Goal: Task Accomplishment & Management: Use online tool/utility

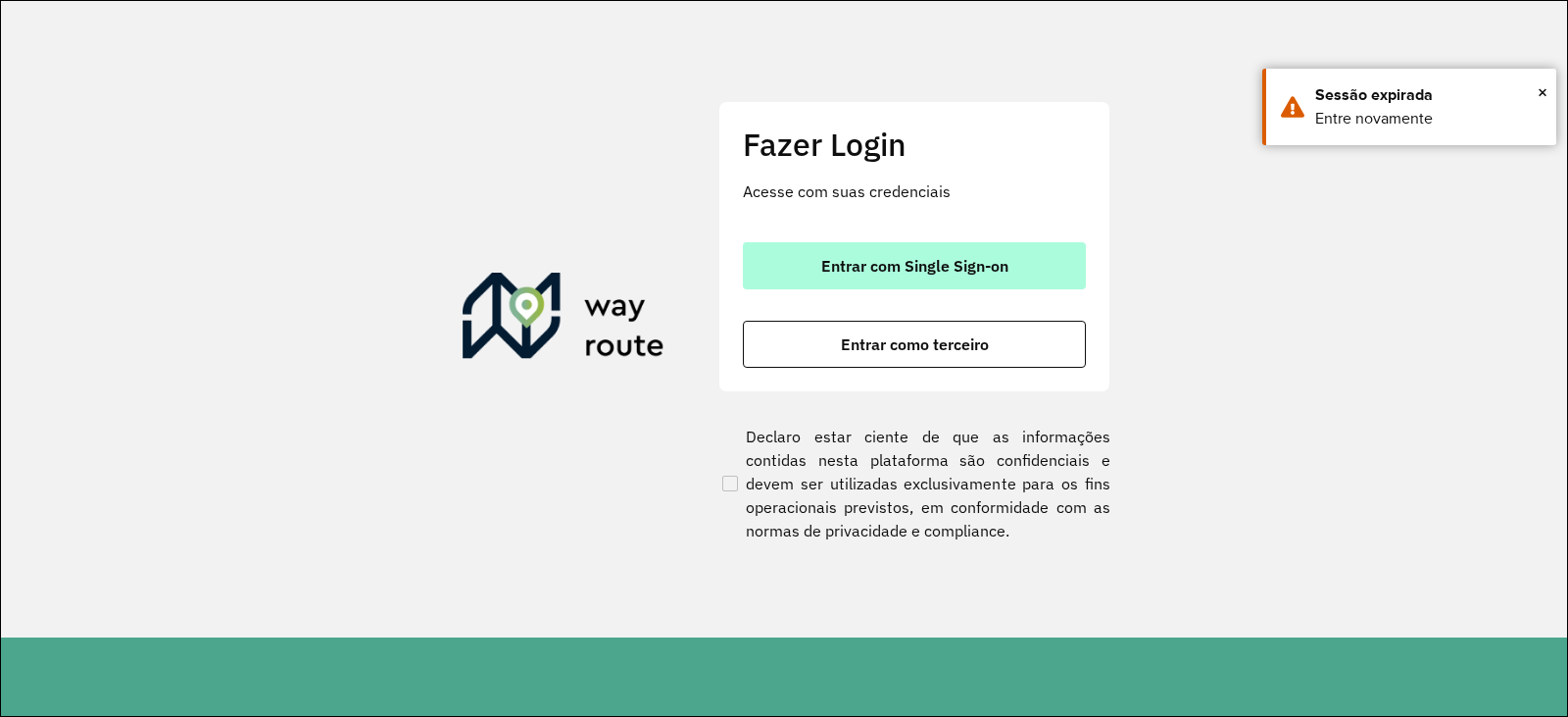
click at [927, 258] on span "Entrar com Single Sign-on" at bounding box center [914, 266] width 187 height 16
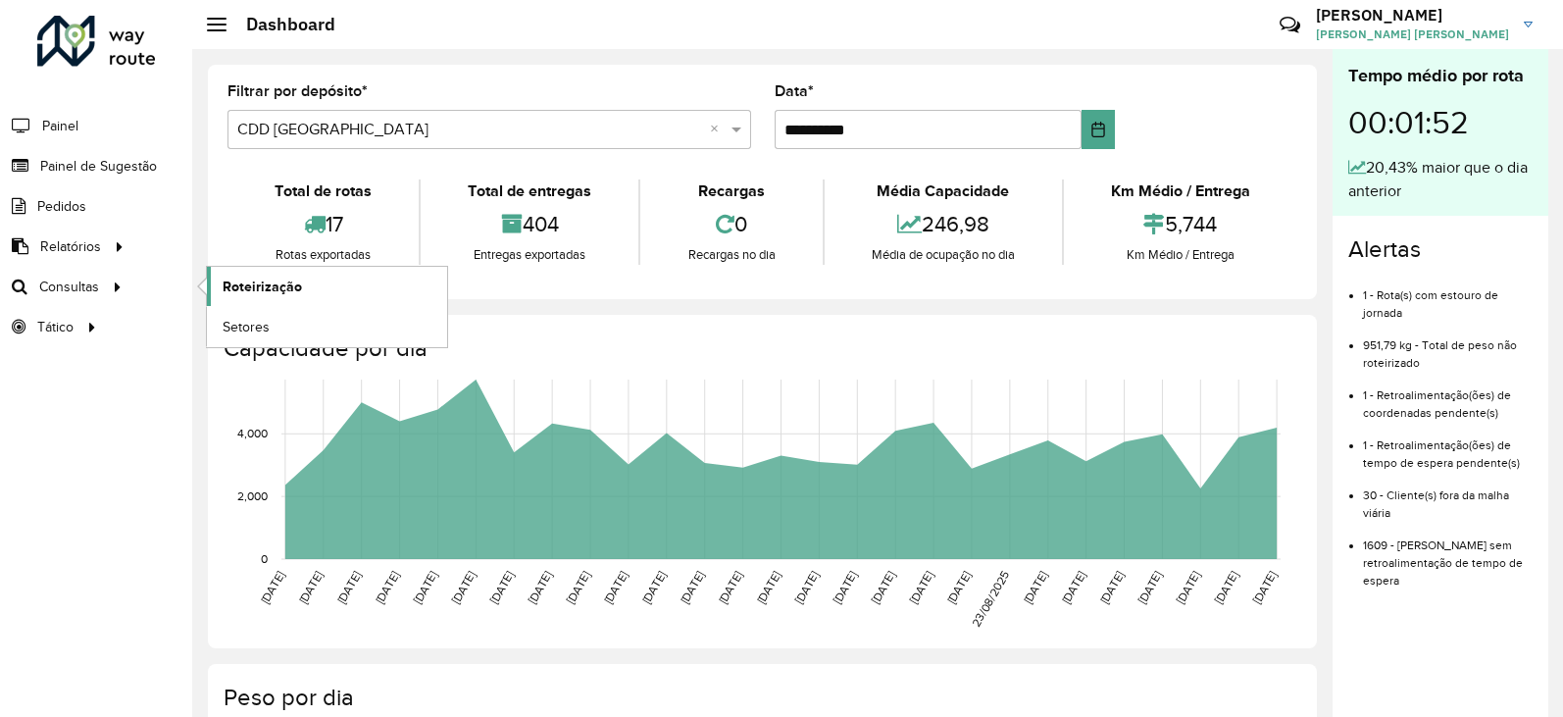
click at [275, 285] on span "Roteirização" at bounding box center [262, 286] width 79 height 21
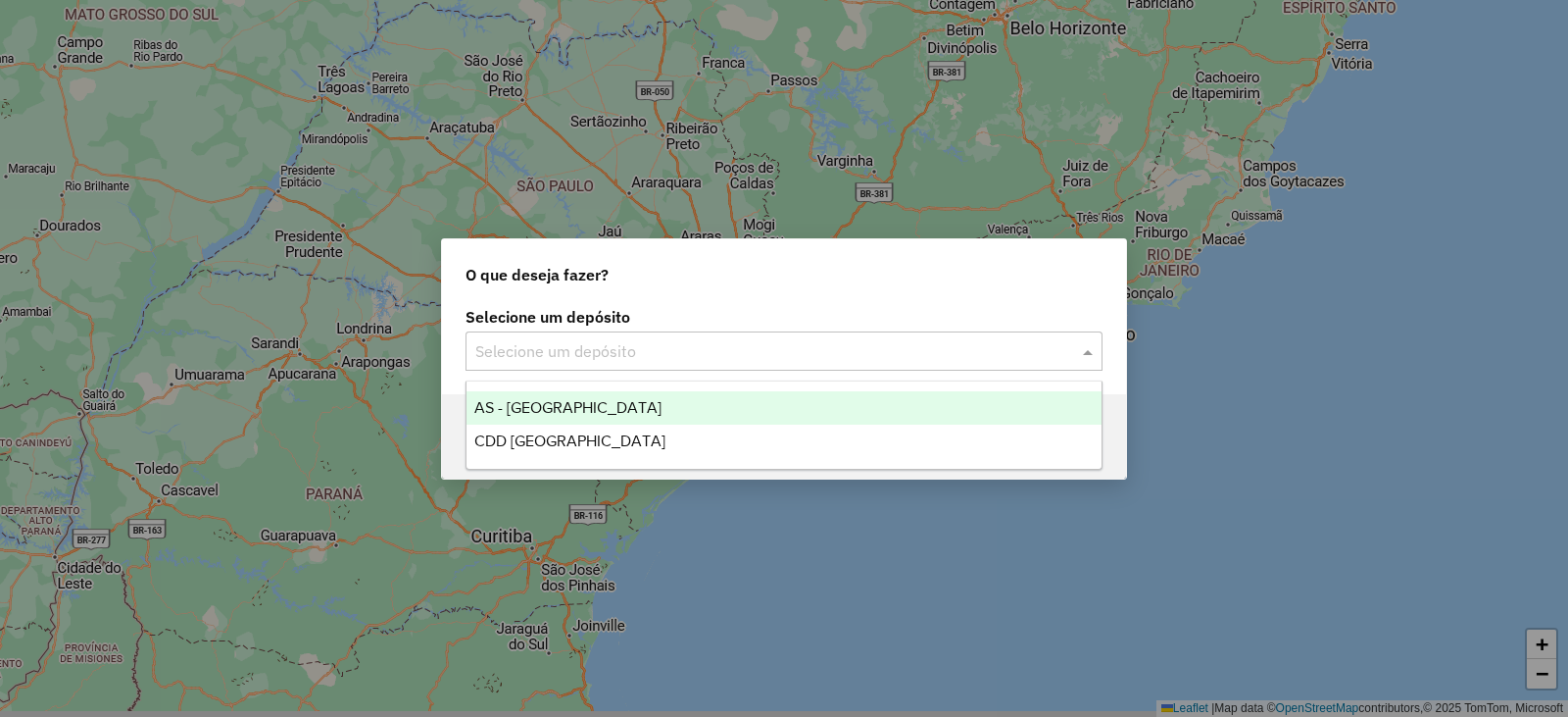
click at [746, 355] on input "text" at bounding box center [764, 352] width 578 height 24
click at [542, 410] on span "AS - RONDONOPOLIS" at bounding box center [567, 407] width 187 height 17
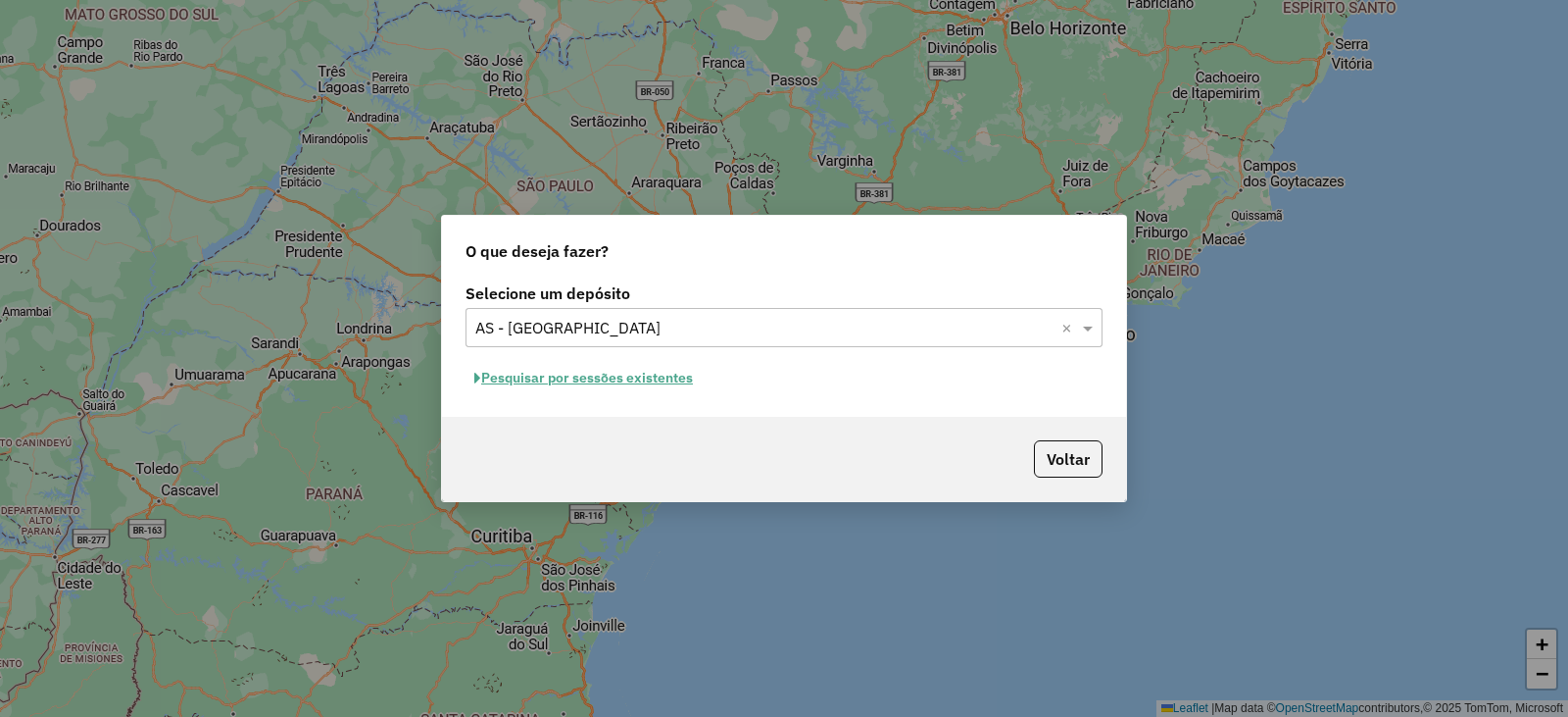
click at [654, 336] on input "text" at bounding box center [764, 329] width 578 height 24
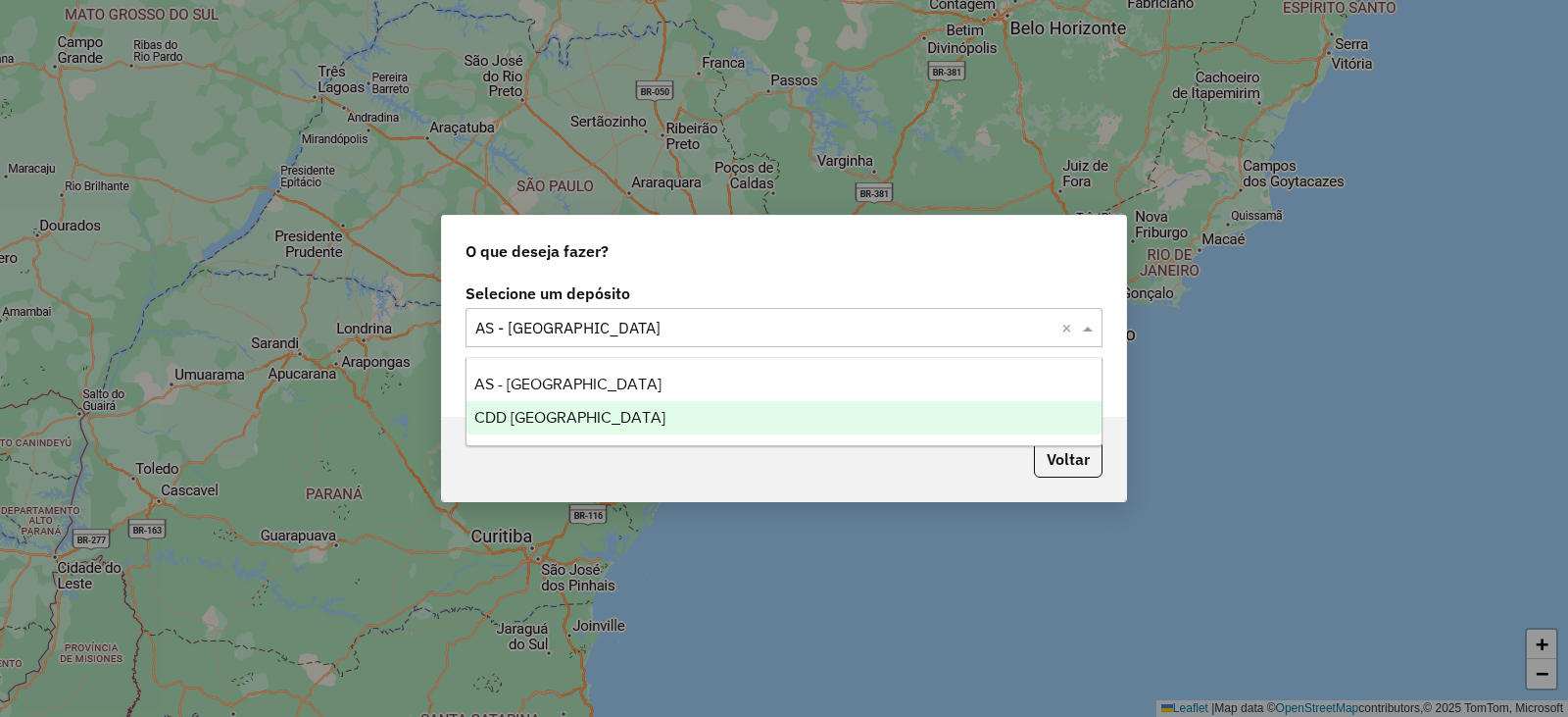
drag, startPoint x: 584, startPoint y: 426, endPoint x: 682, endPoint y: 418, distance: 98.4
click at [585, 425] on div "CDD [GEOGRAPHIC_DATA]" at bounding box center [784, 417] width 635 height 33
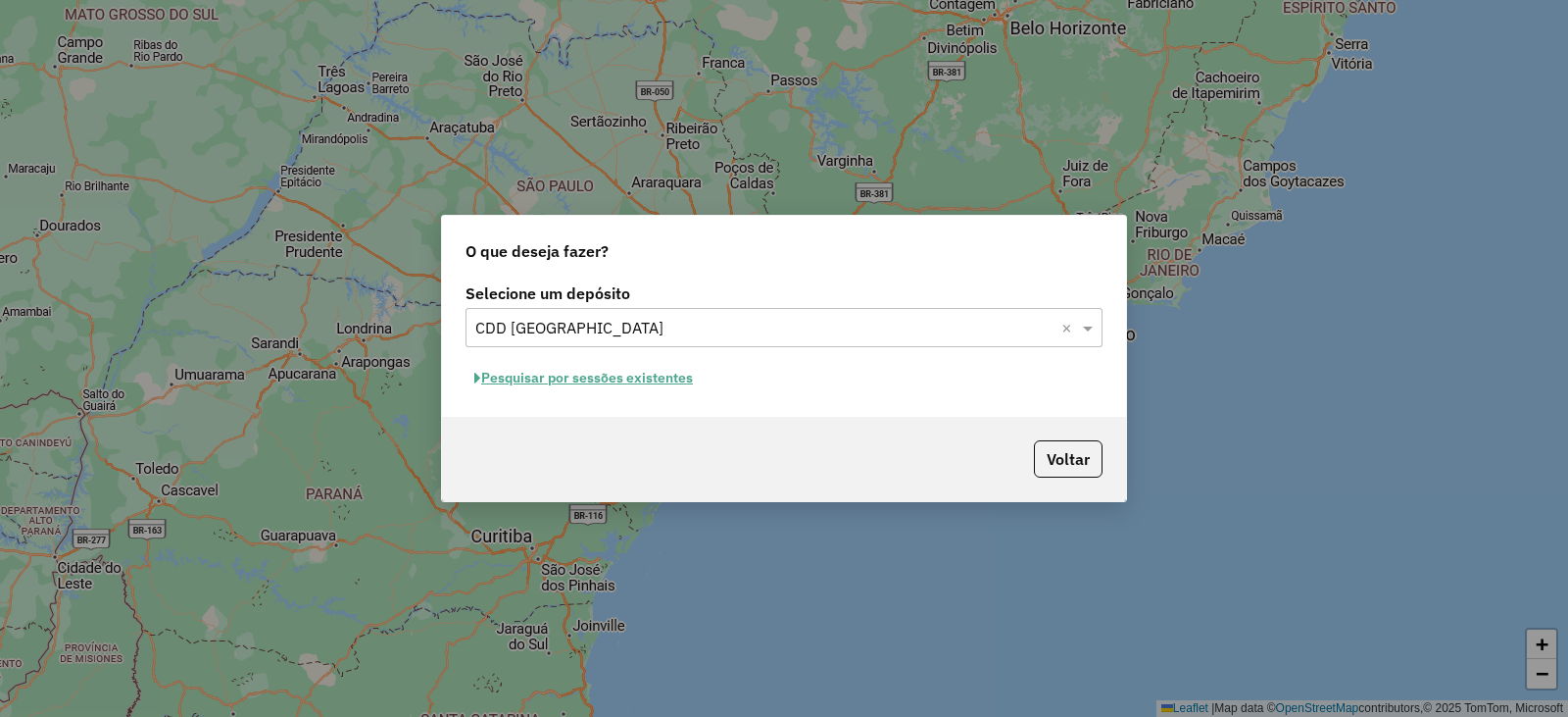
click at [648, 383] on button "Pesquisar por sessões existentes" at bounding box center [584, 378] width 236 height 30
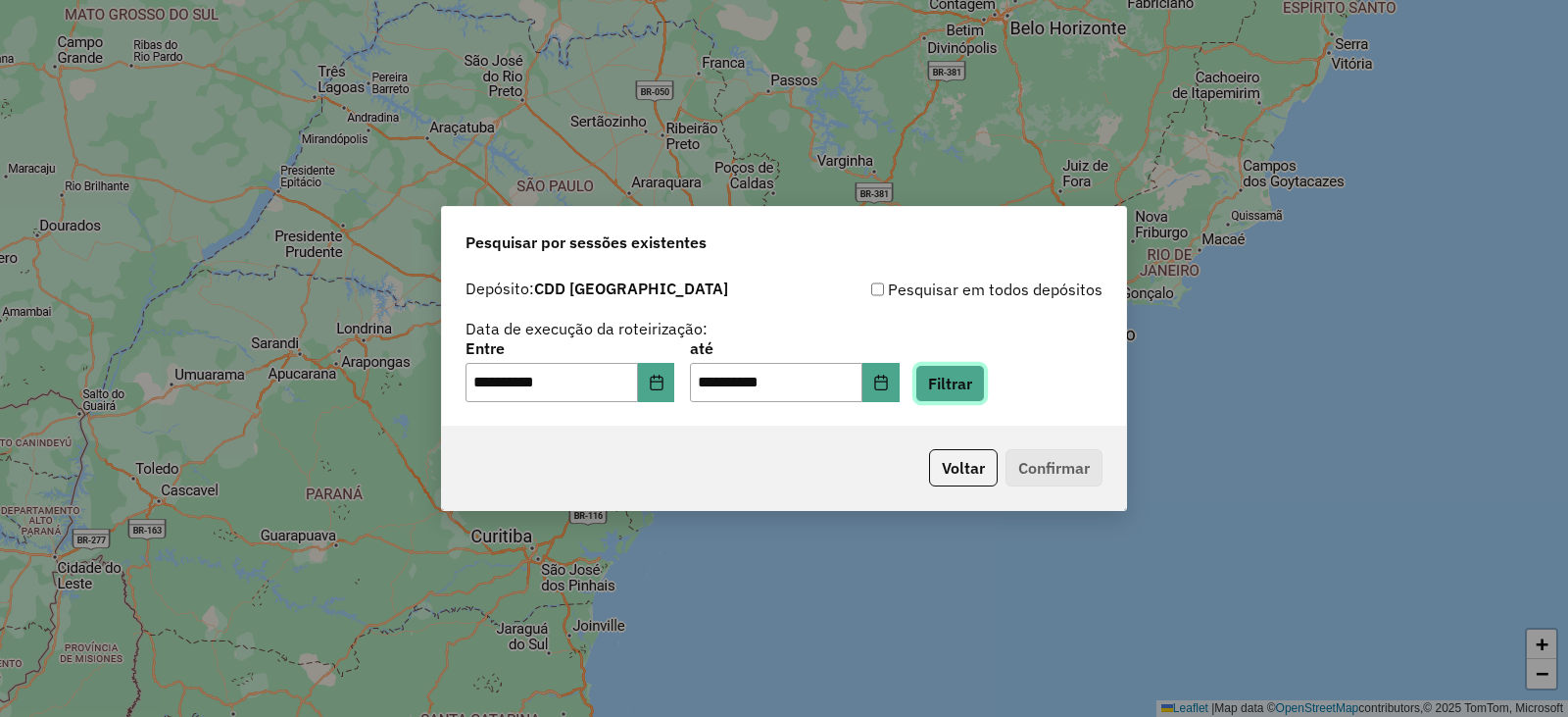
click at [971, 387] on button "Filtrar" at bounding box center [951, 383] width 70 height 37
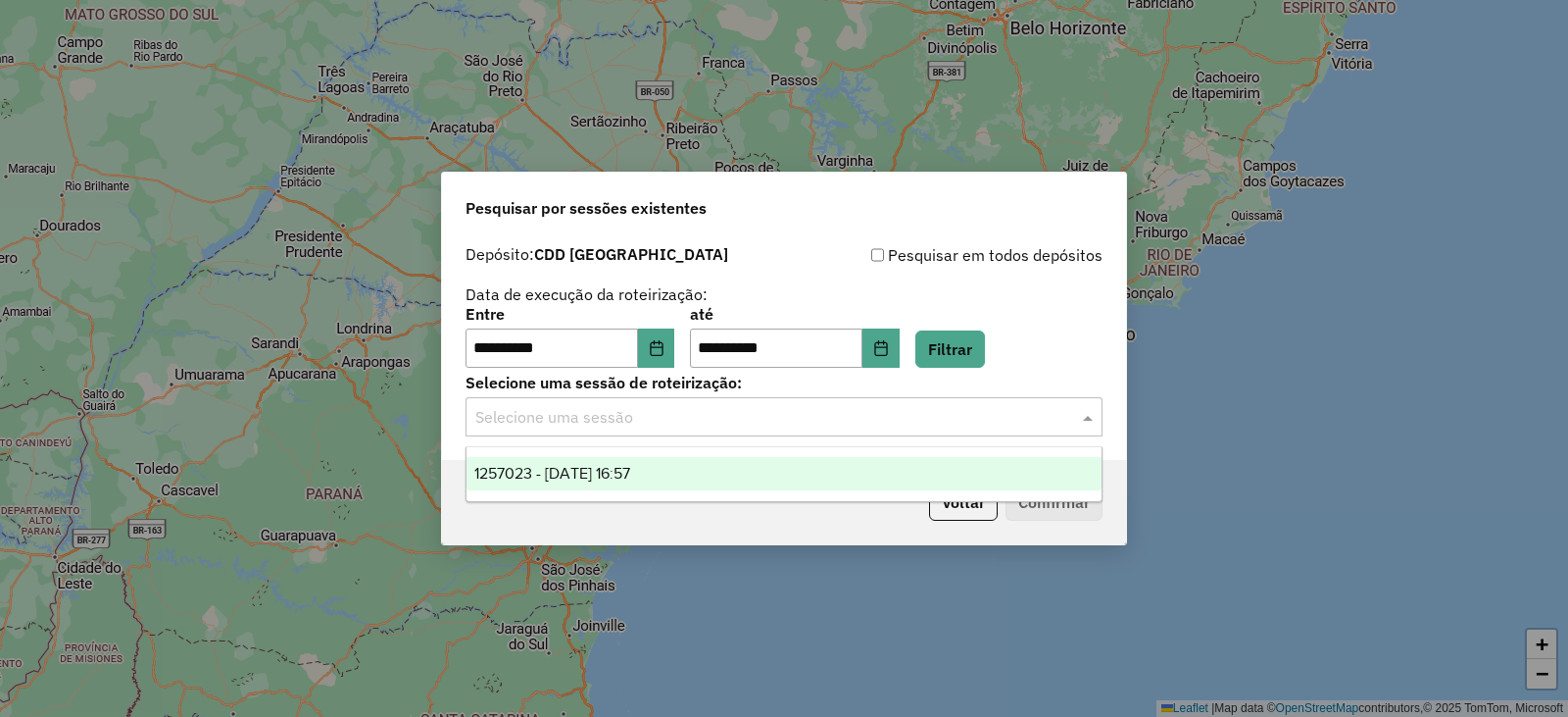
click at [834, 414] on input "text" at bounding box center [764, 418] width 578 height 24
click at [630, 472] on span "1257023 - 01/09/2025 16:57" at bounding box center [552, 473] width 156 height 17
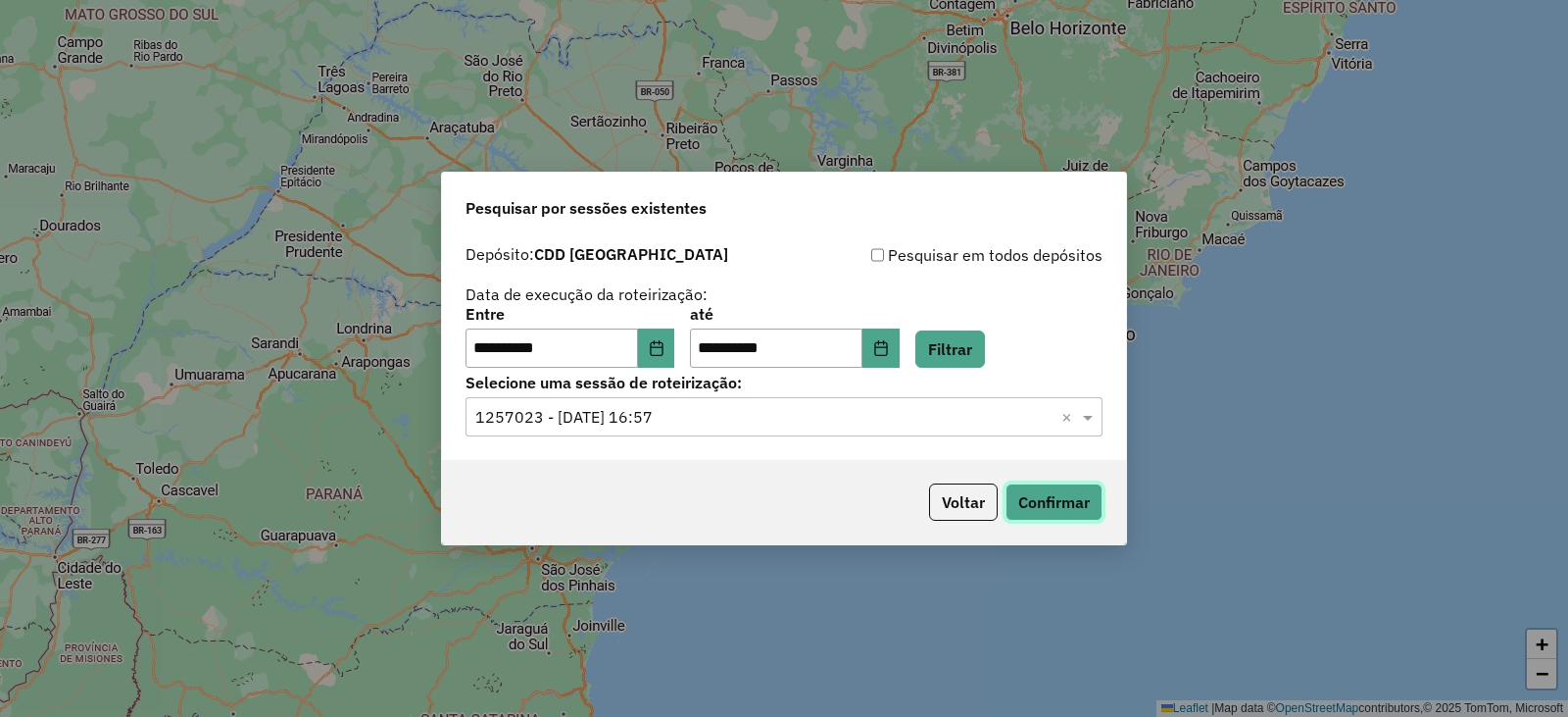
click at [1056, 496] on button "Confirmar" at bounding box center [1054, 501] width 97 height 37
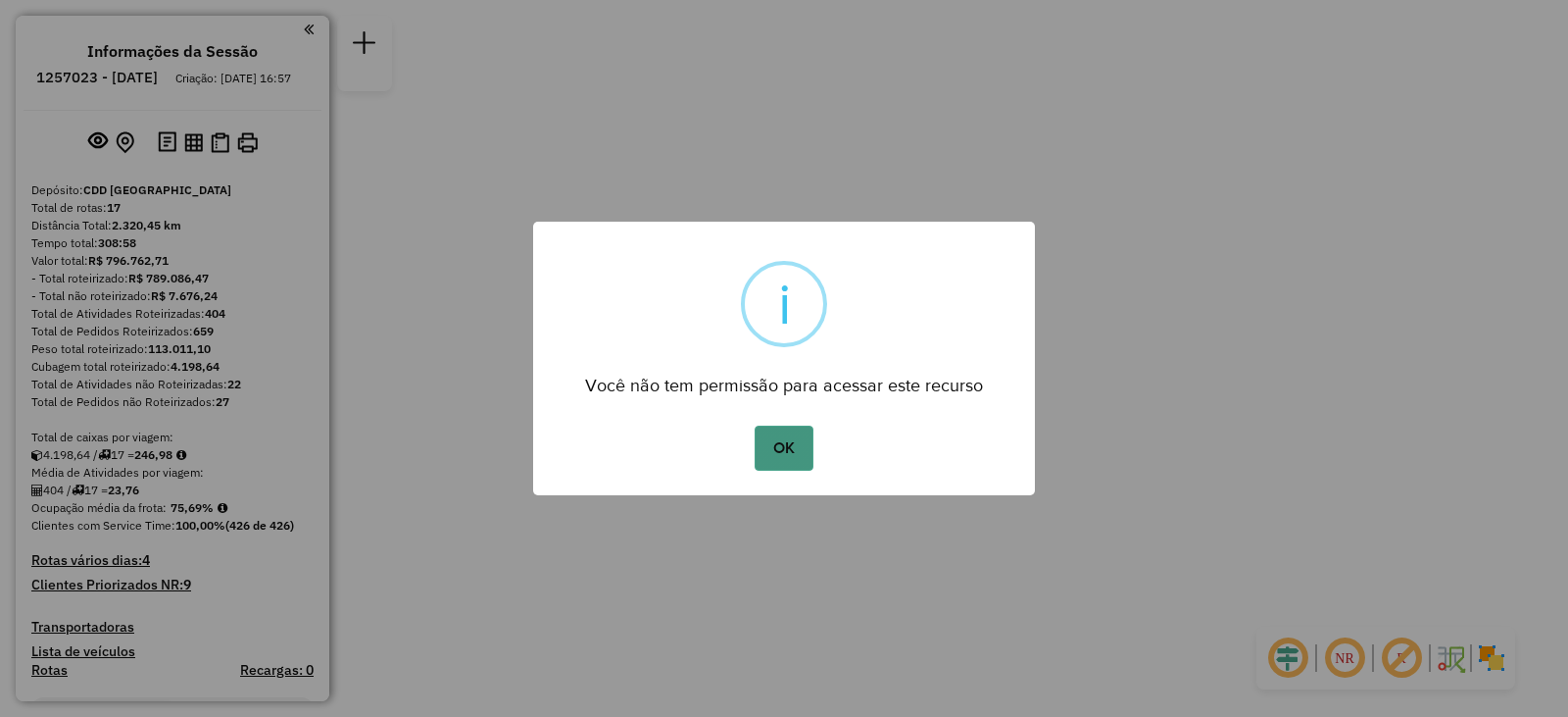
click at [794, 446] on button "OK" at bounding box center [784, 447] width 58 height 45
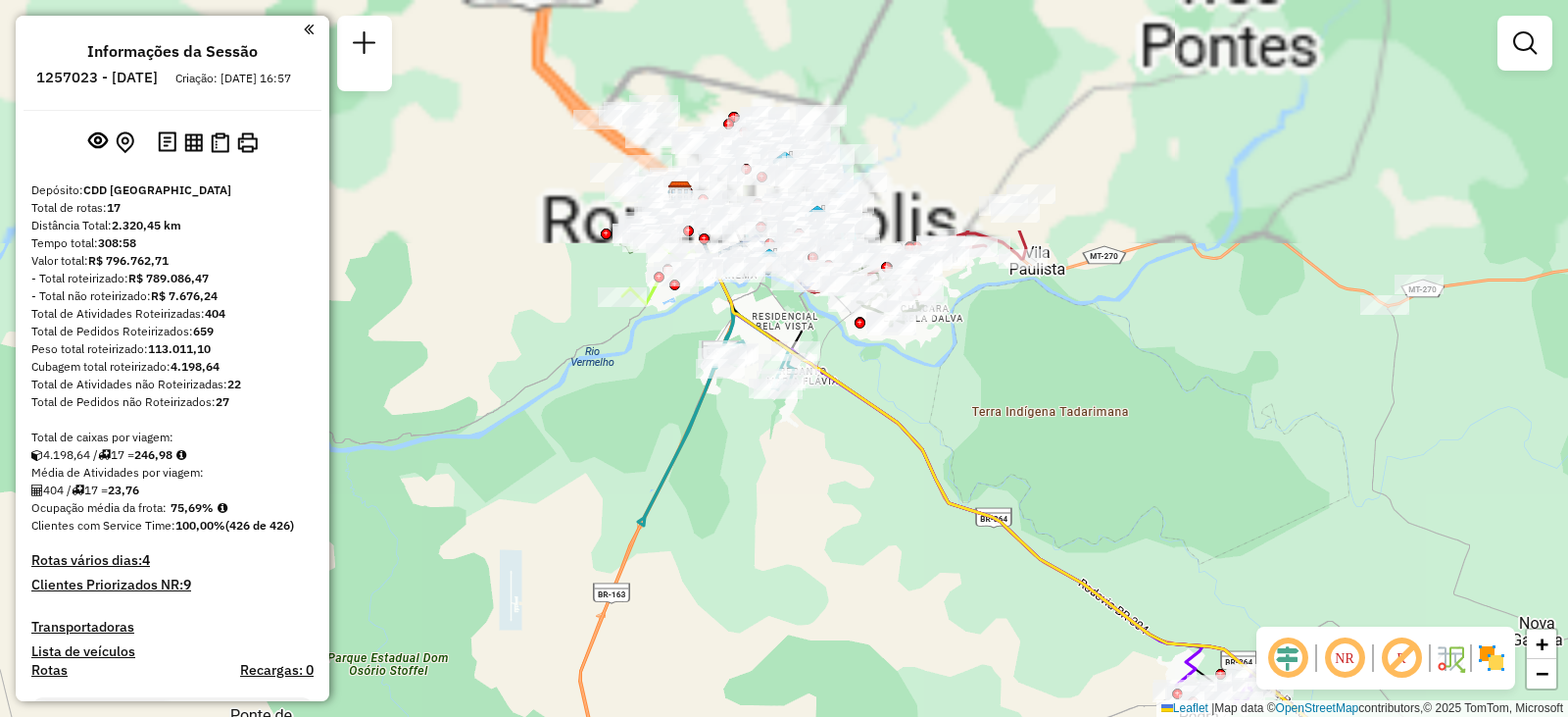
drag, startPoint x: 856, startPoint y: 164, endPoint x: 910, endPoint y: 485, distance: 326.0
click at [912, 492] on div "Janela de atendimento Grade de atendimento Capacidade Transportadoras Veículos …" at bounding box center [784, 358] width 1568 height 717
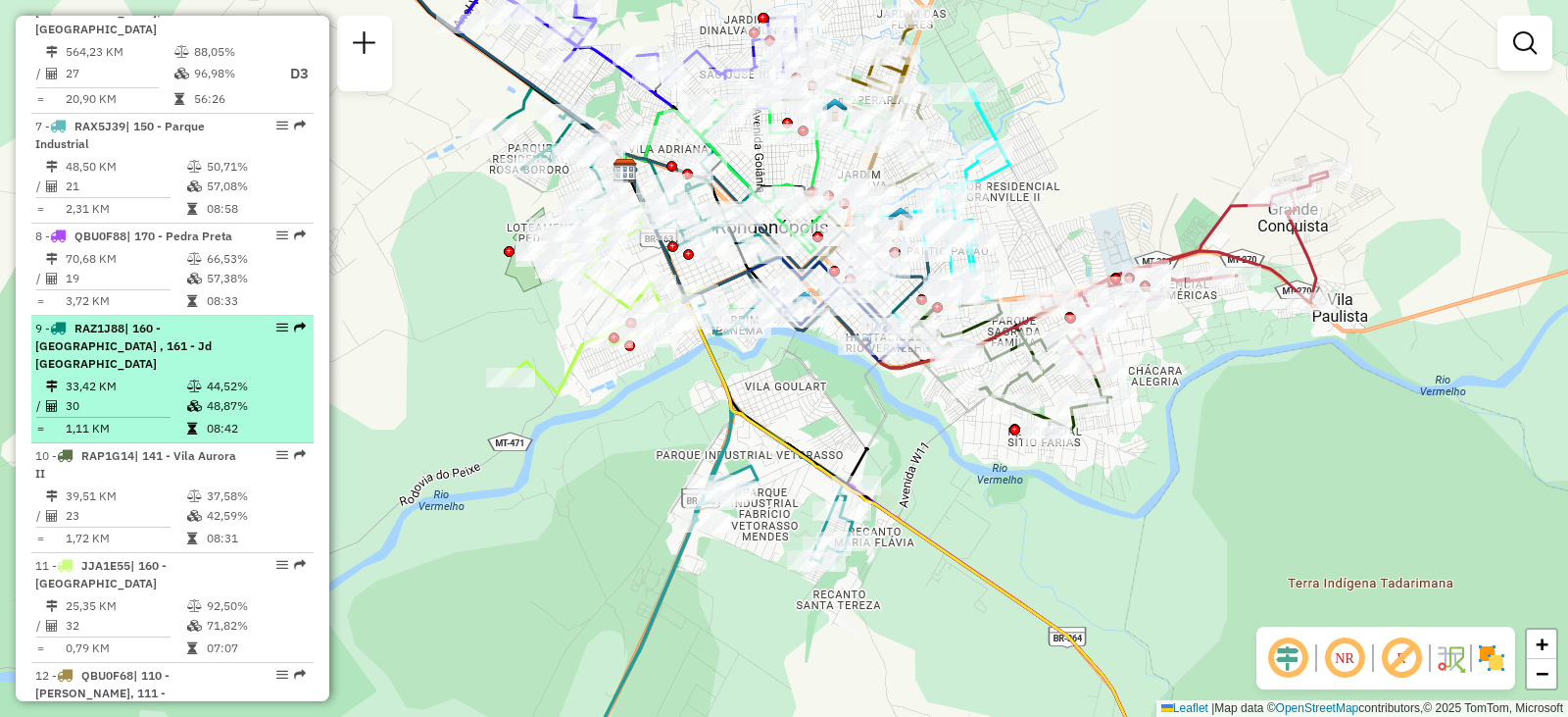
scroll to position [1372, 0]
click at [179, 320] on span "| 160 - [GEOGRAPHIC_DATA] , 161 - Jd [GEOGRAPHIC_DATA]" at bounding box center [123, 345] width 176 height 50
select select "**********"
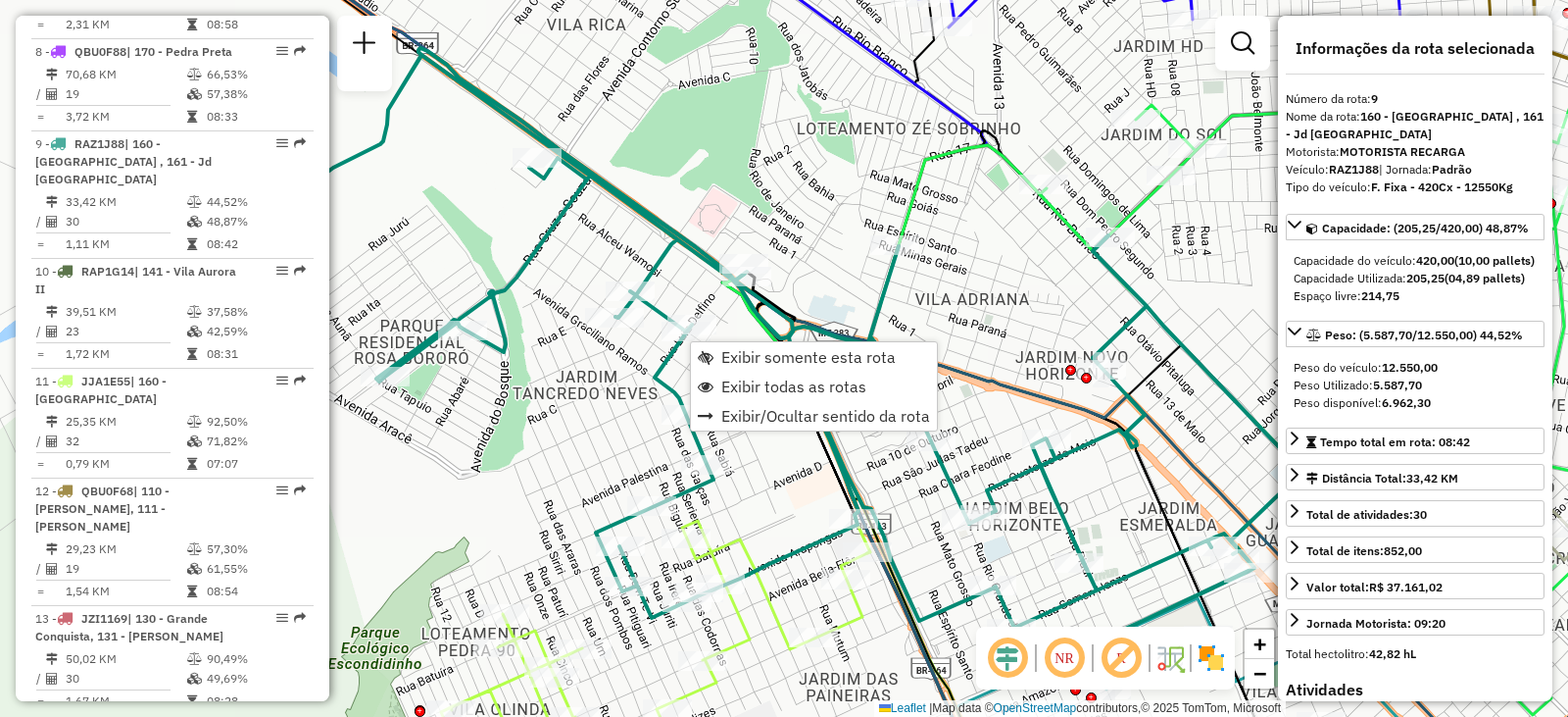
scroll to position [1601, 0]
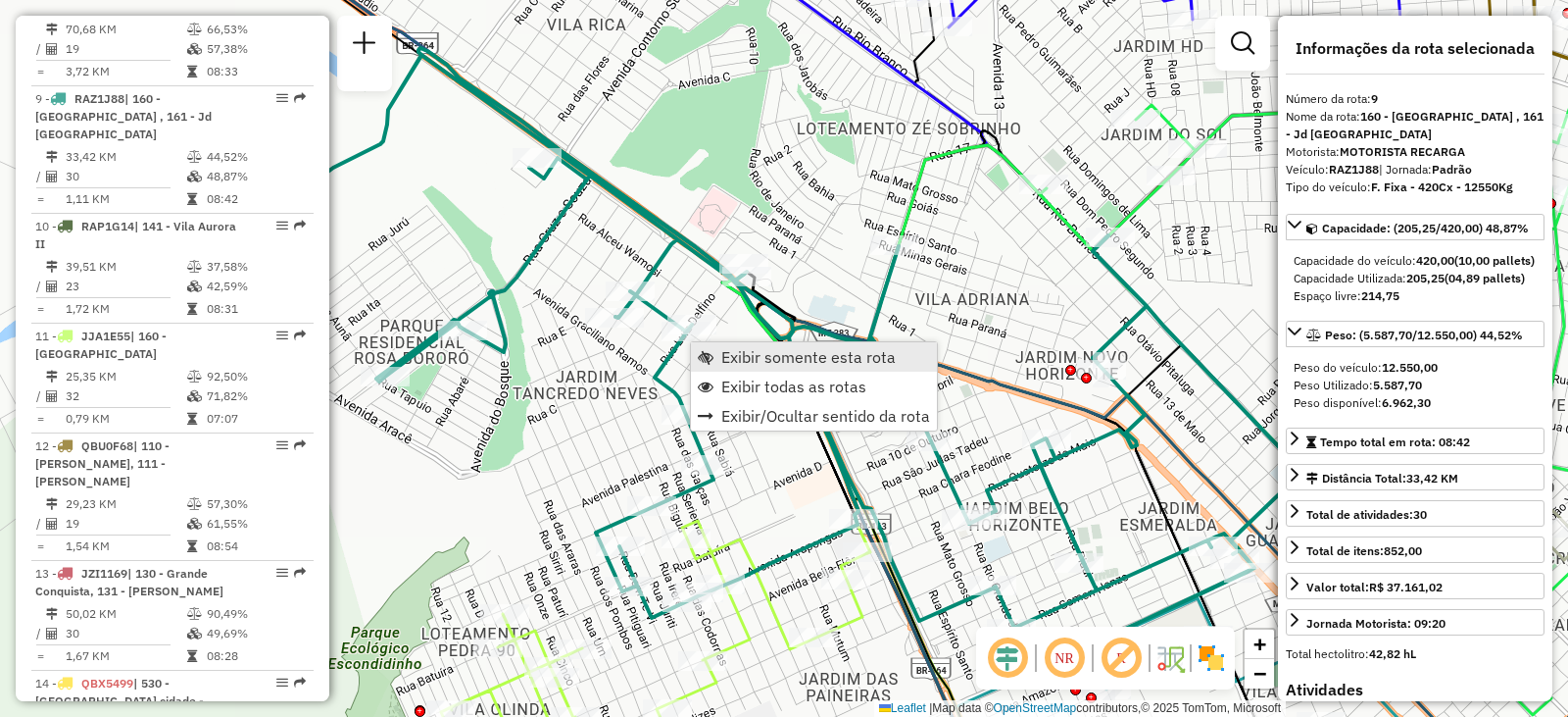
click at [742, 357] on span "Exibir somente esta rota" at bounding box center [808, 357] width 174 height 16
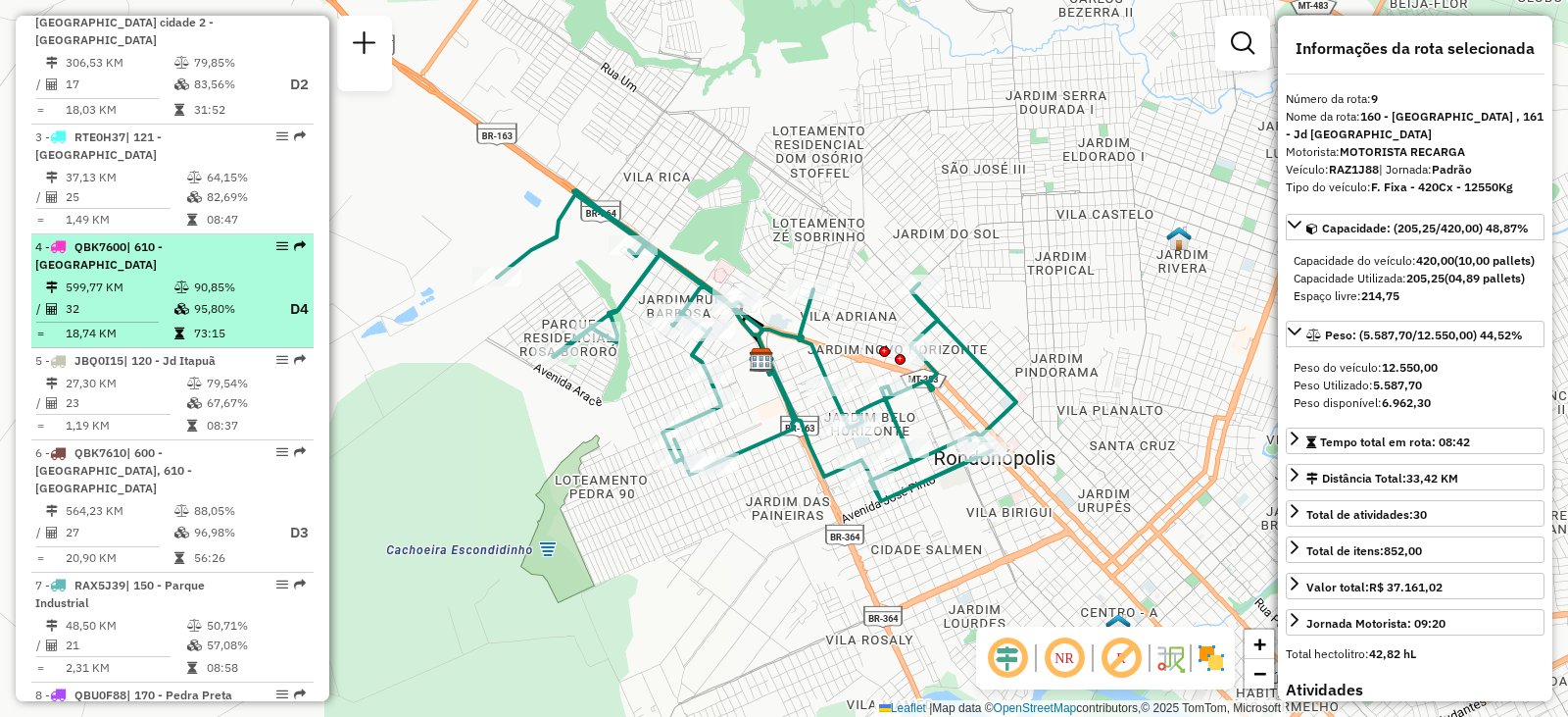
scroll to position [915, 0]
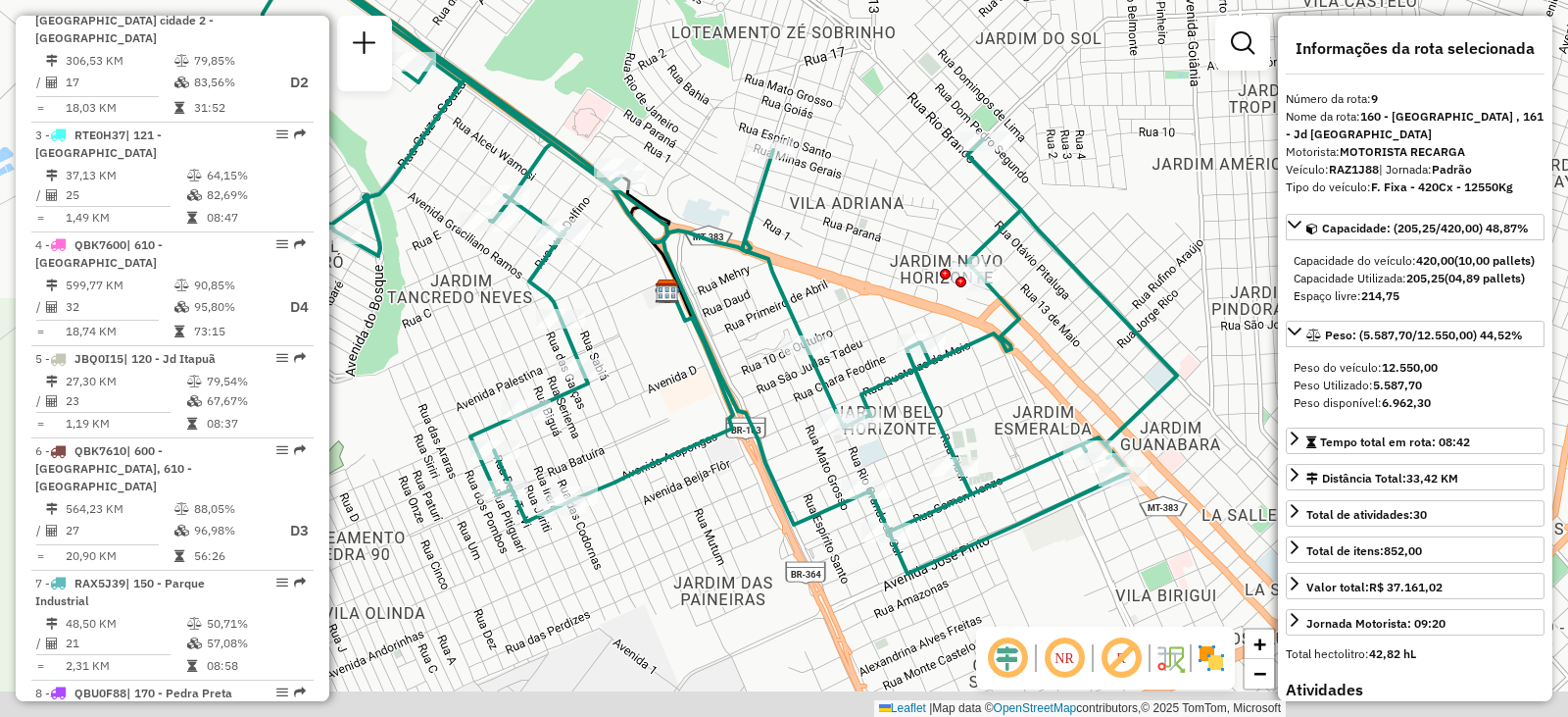
drag, startPoint x: 868, startPoint y: 322, endPoint x: 1041, endPoint y: 245, distance: 189.6
click at [1041, 245] on icon at bounding box center [658, 263] width 1037 height 622
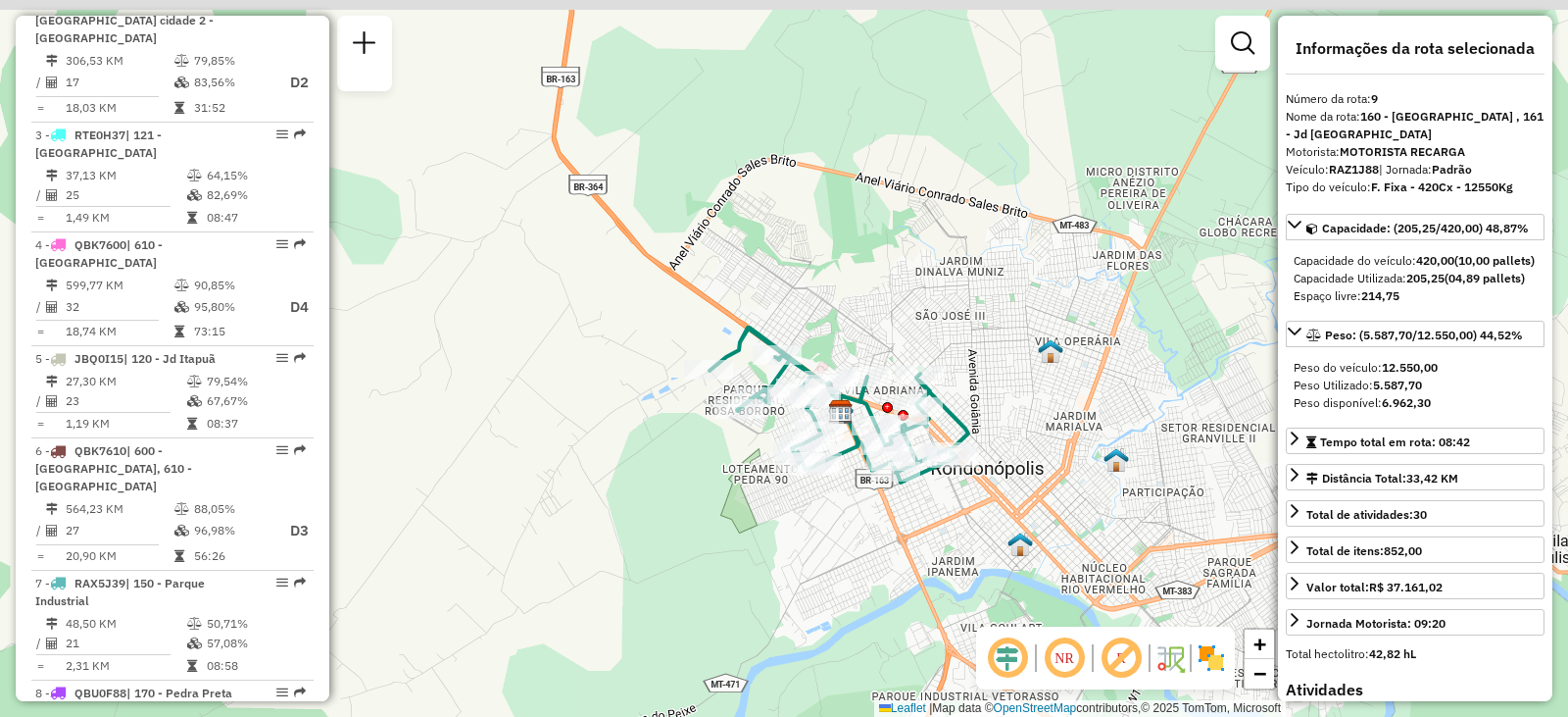
drag, startPoint x: 1013, startPoint y: 247, endPoint x: 895, endPoint y: 364, distance: 165.7
click at [901, 365] on div "Rota 9 - Placa RAZ1J88 00700671 - [PERSON_NAME] Janela de atendimento Grade de …" at bounding box center [784, 358] width 1568 height 717
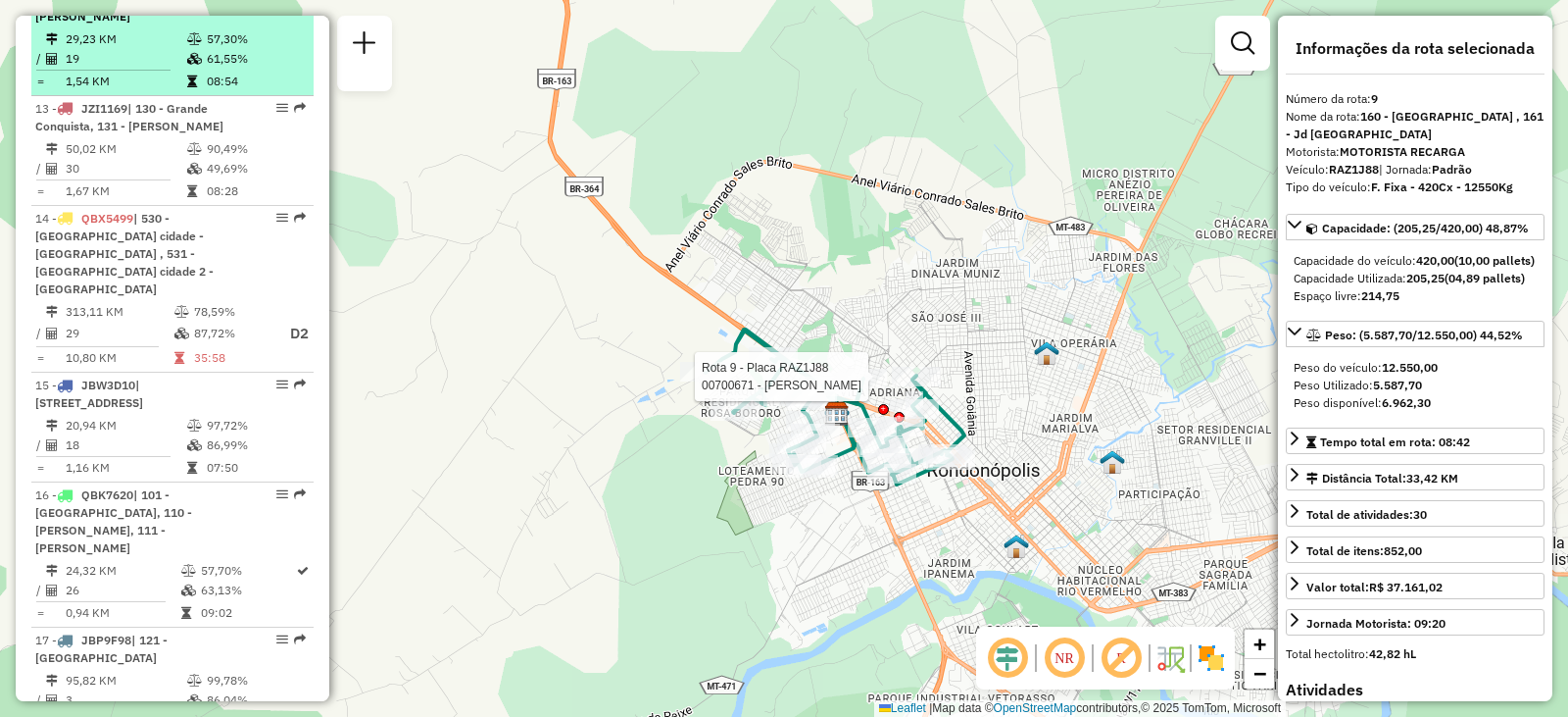
scroll to position [2091, 0]
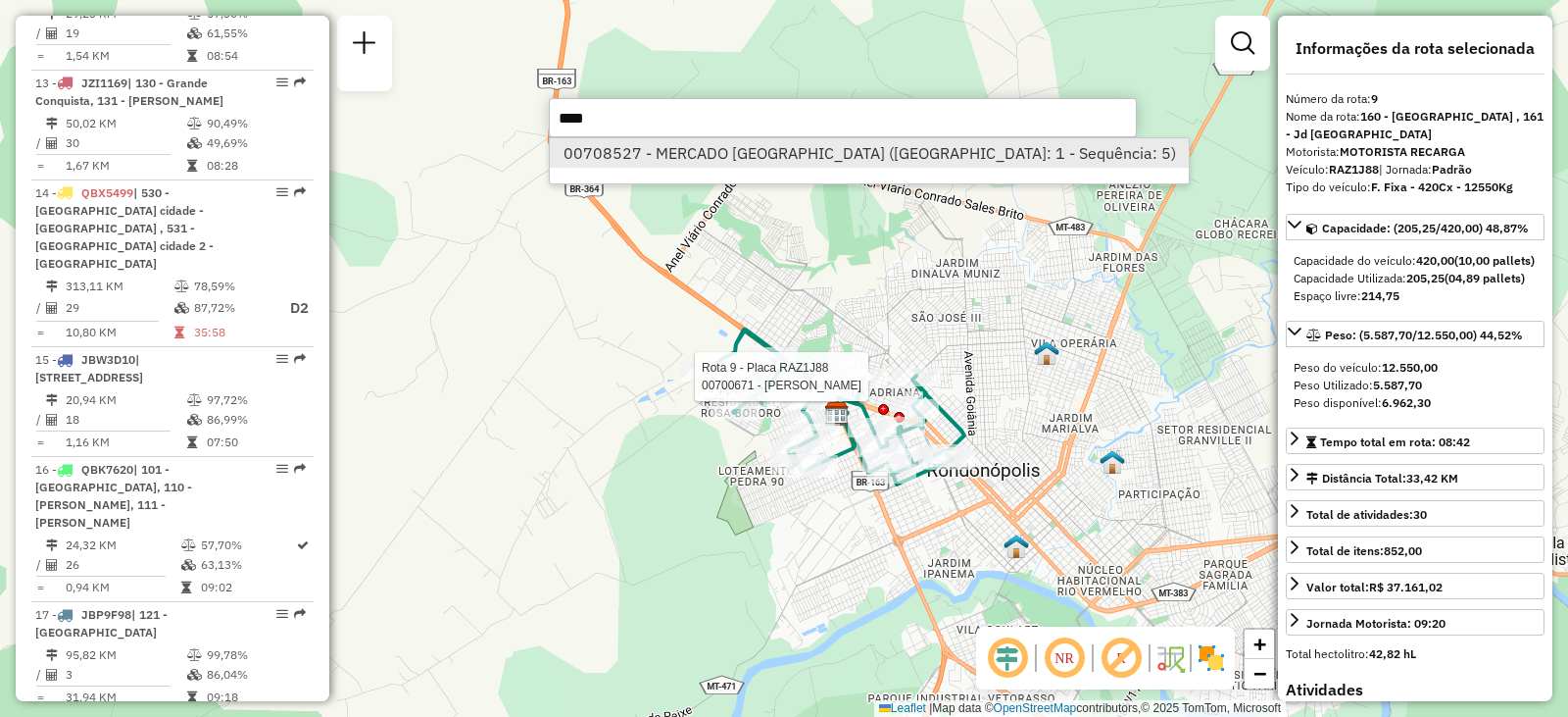
type input "****"
click at [923, 165] on li "00708527 - MERCADO [GEOGRAPHIC_DATA] ([GEOGRAPHIC_DATA]: 1 - Sequência: 5)" at bounding box center [869, 152] width 639 height 29
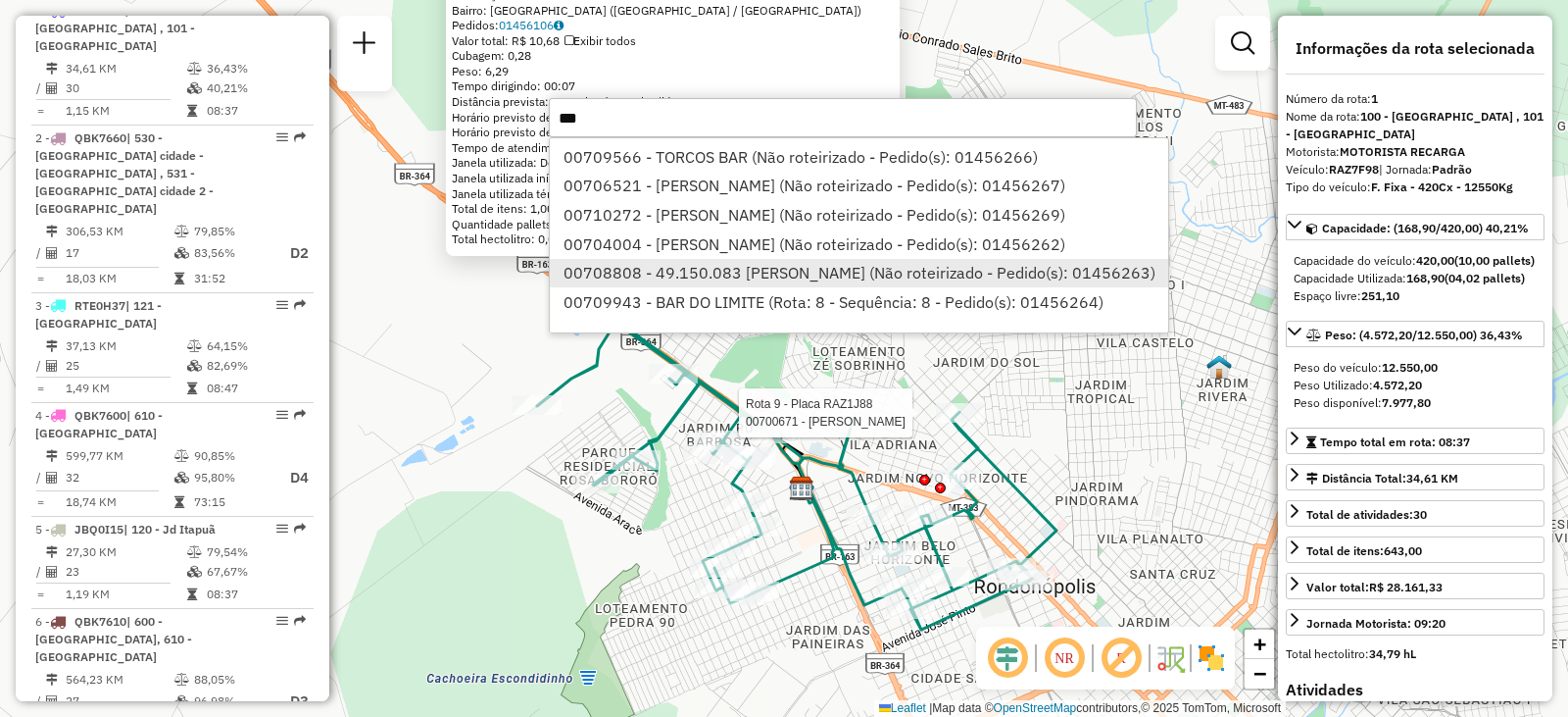
scroll to position [0, 0]
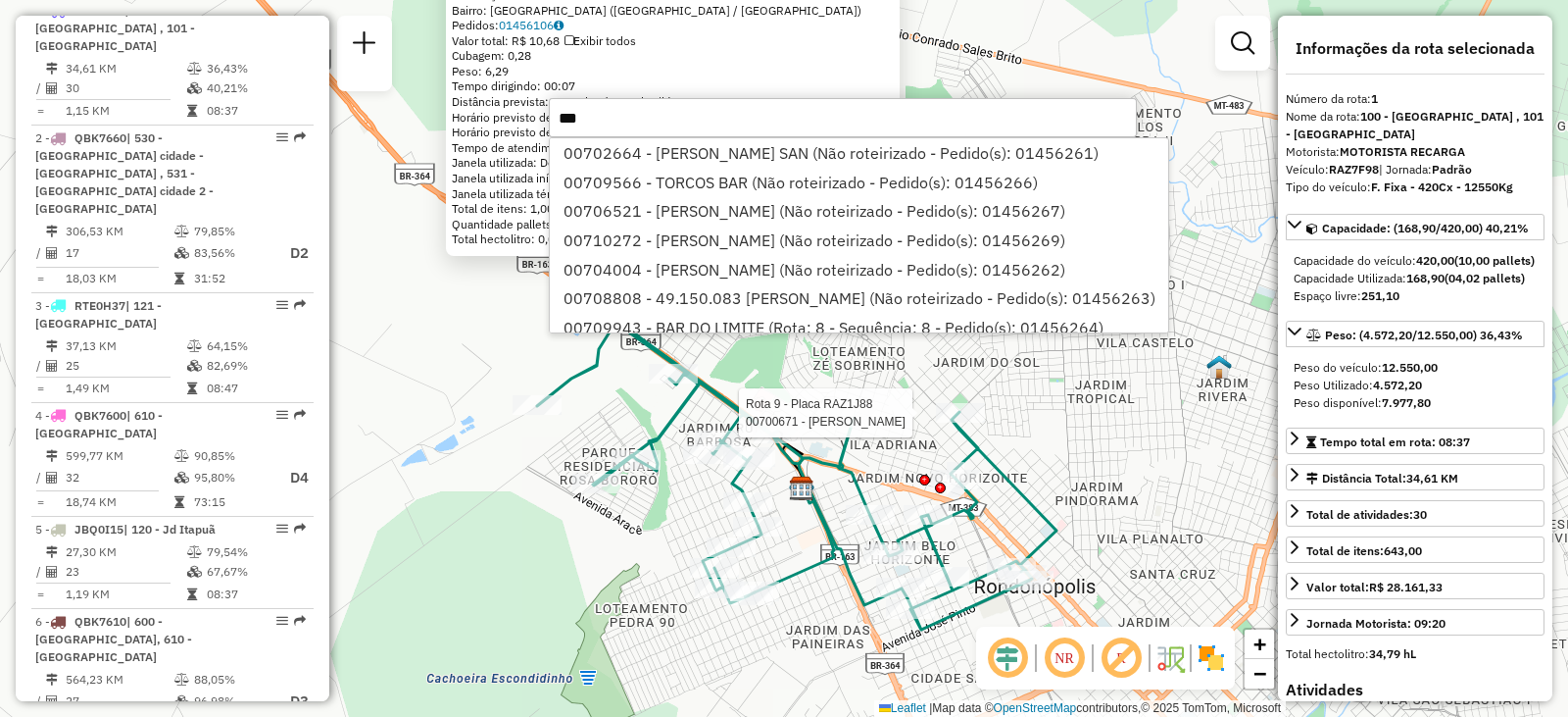
drag, startPoint x: 562, startPoint y: 125, endPoint x: 534, endPoint y: 125, distance: 27.4
click at [534, 125] on hb-router-mapa "Informações da Sessão 1257023 - [DATE] Criação: [DATE] 16:57 Depósito: CDD [GEO…" at bounding box center [784, 358] width 1568 height 717
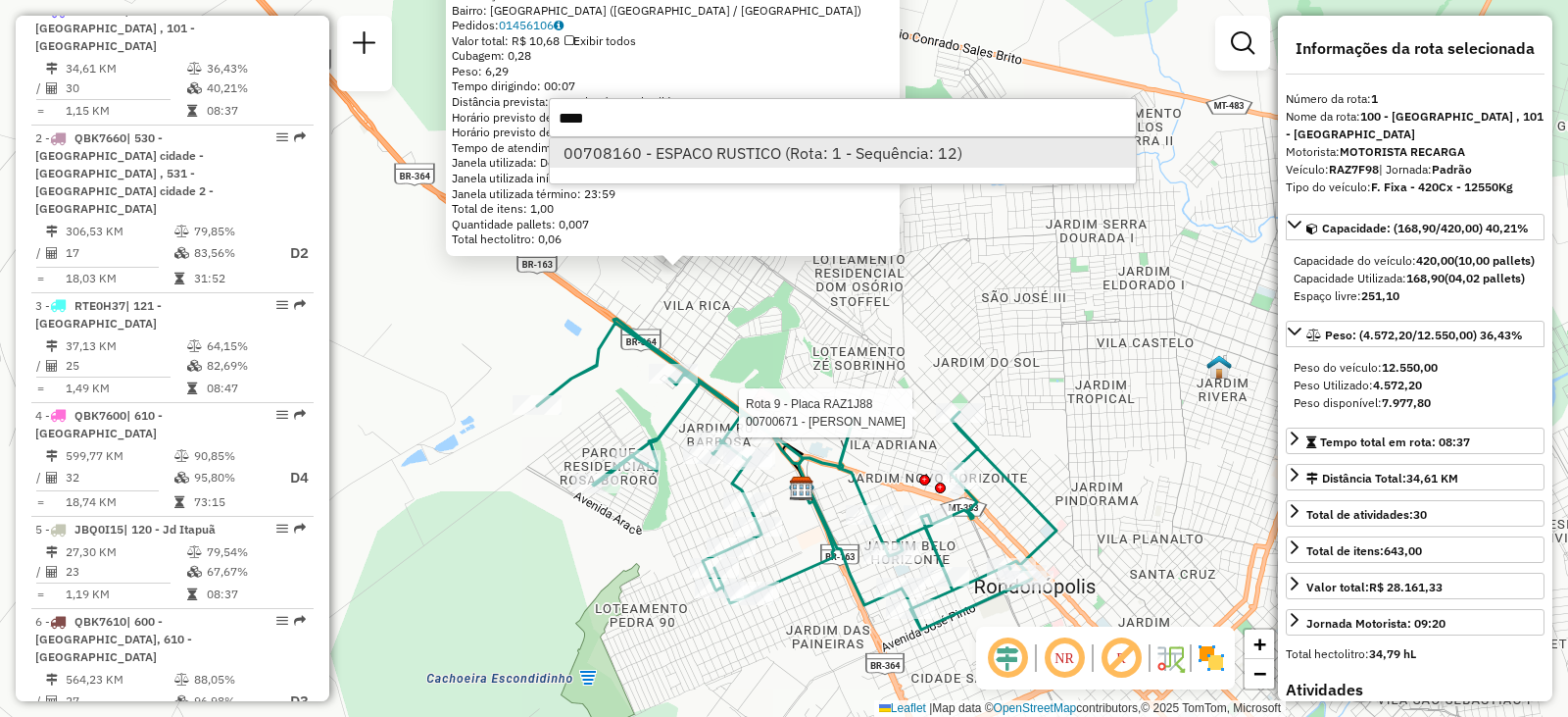
type input "****"
click at [691, 149] on li "00708160 - ESPACO RUSTICO (Rota: 1 - Sequência: 12)" at bounding box center [843, 152] width 586 height 29
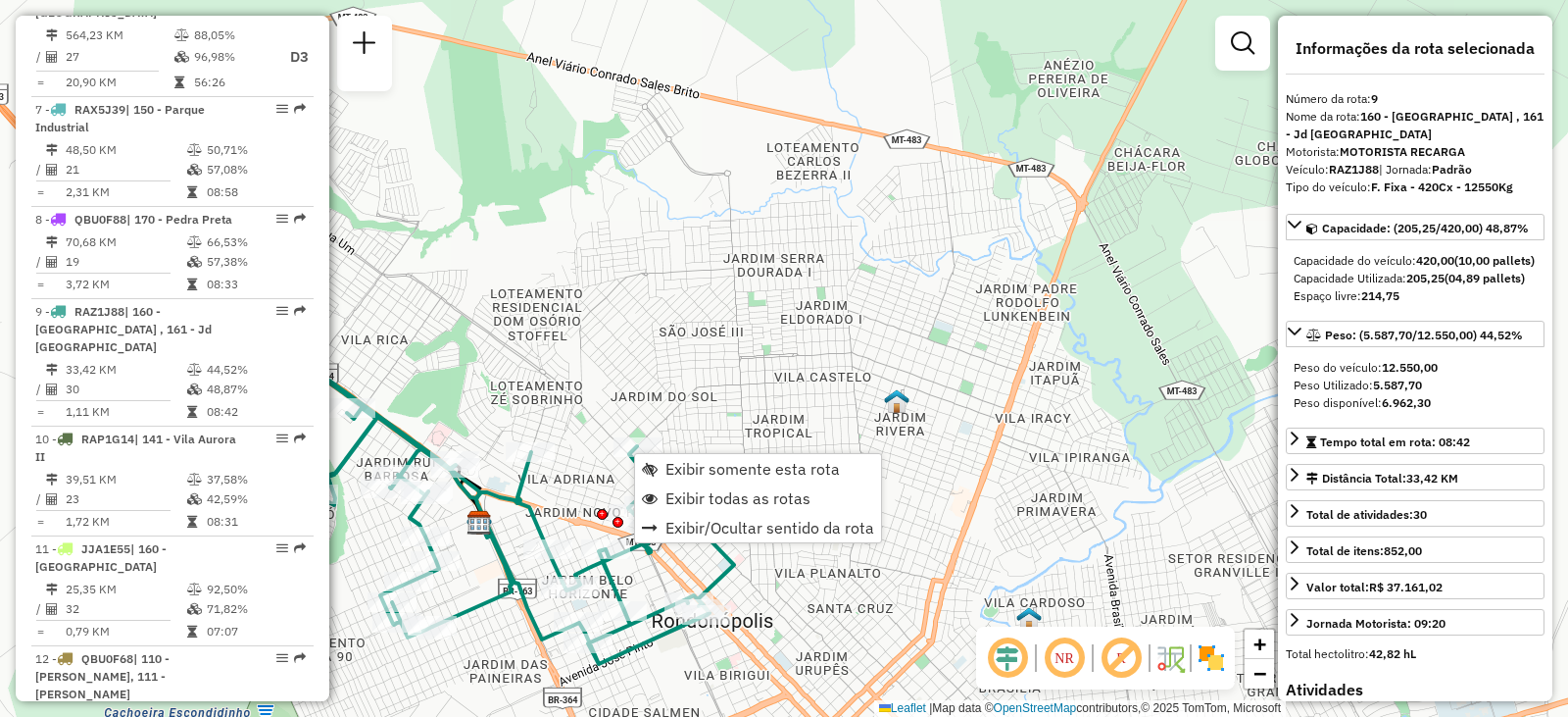
scroll to position [1601, 0]
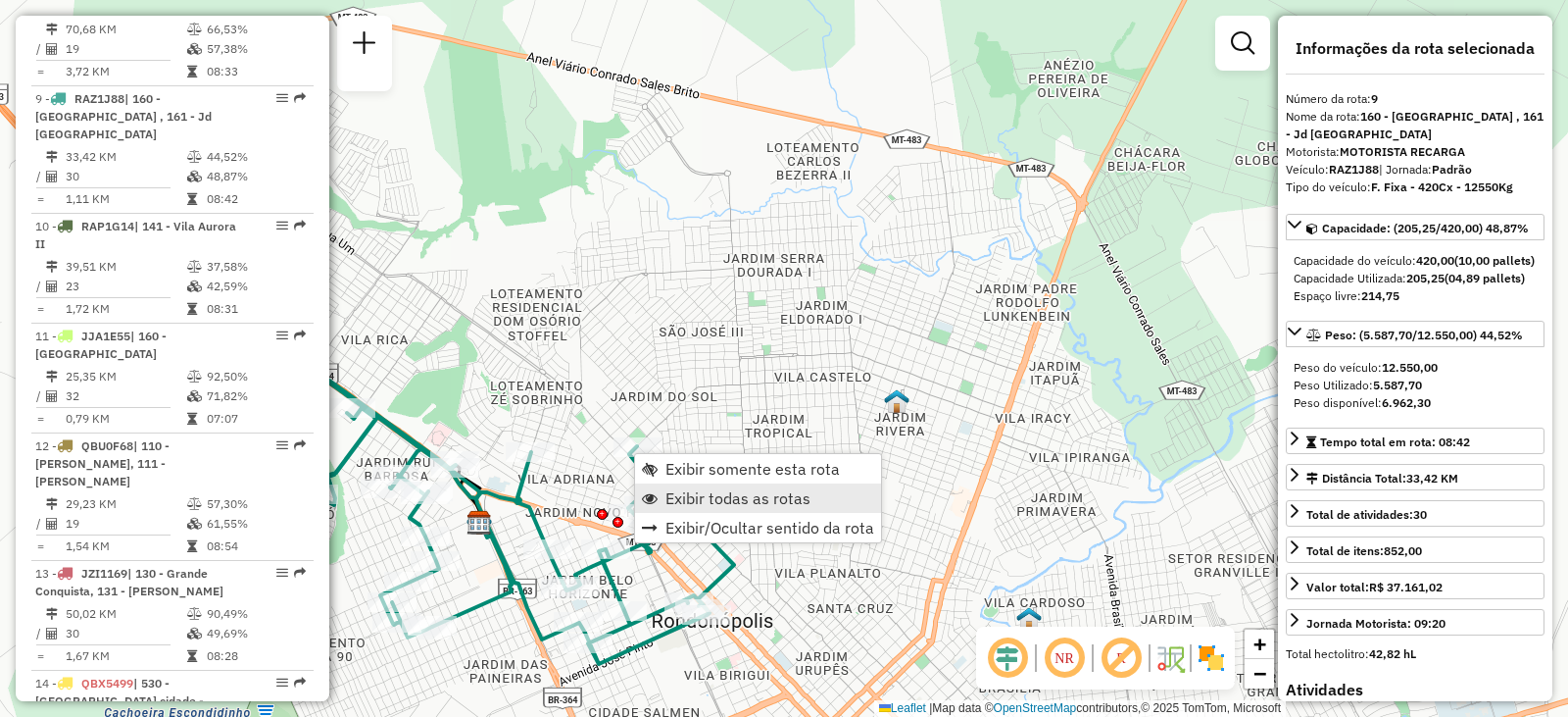
click at [727, 502] on span "Exibir todas as rotas" at bounding box center [738, 498] width 145 height 16
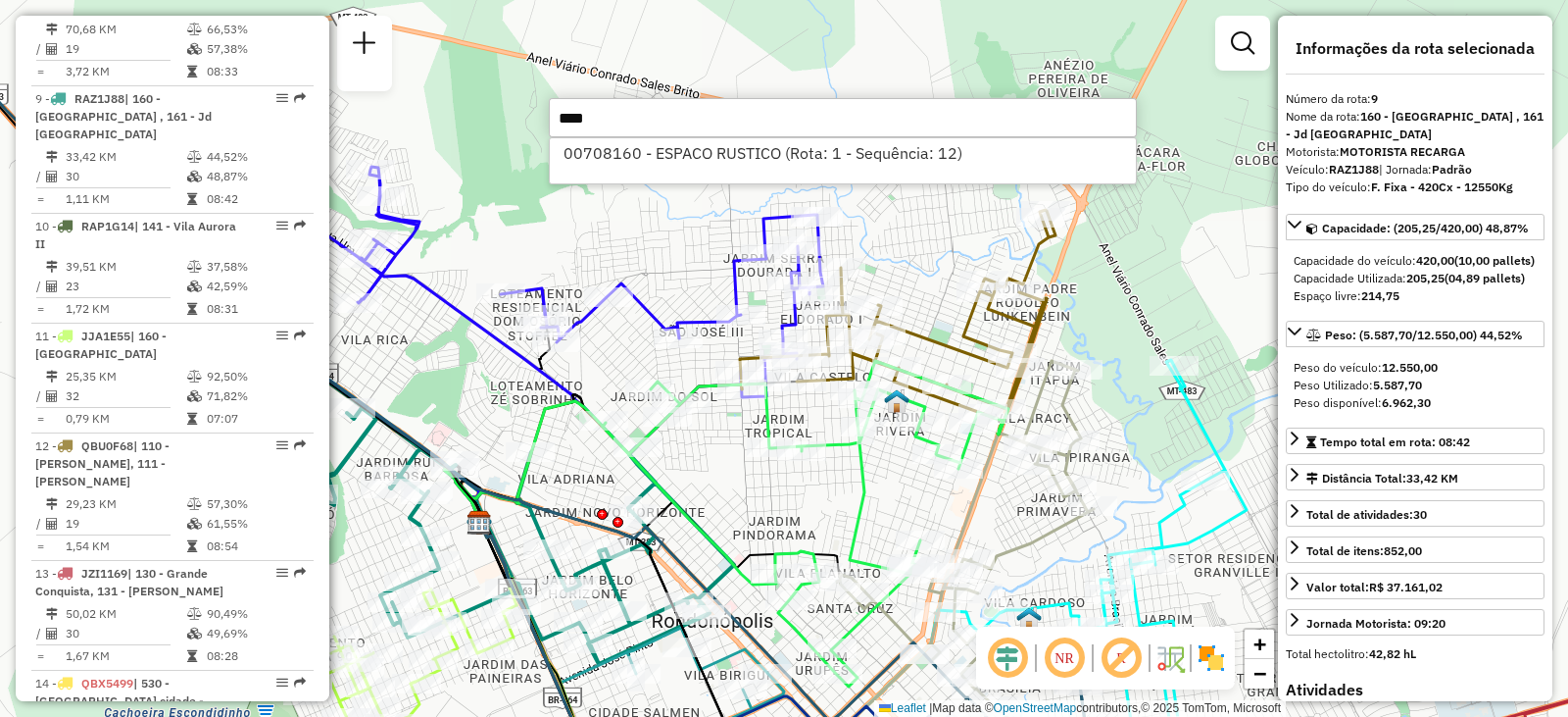
type input "****"
click at [739, 169] on div "00708160 - ESPACO RUSTICO (Rota: 1 - Sequência: 12)" at bounding box center [843, 160] width 588 height 47
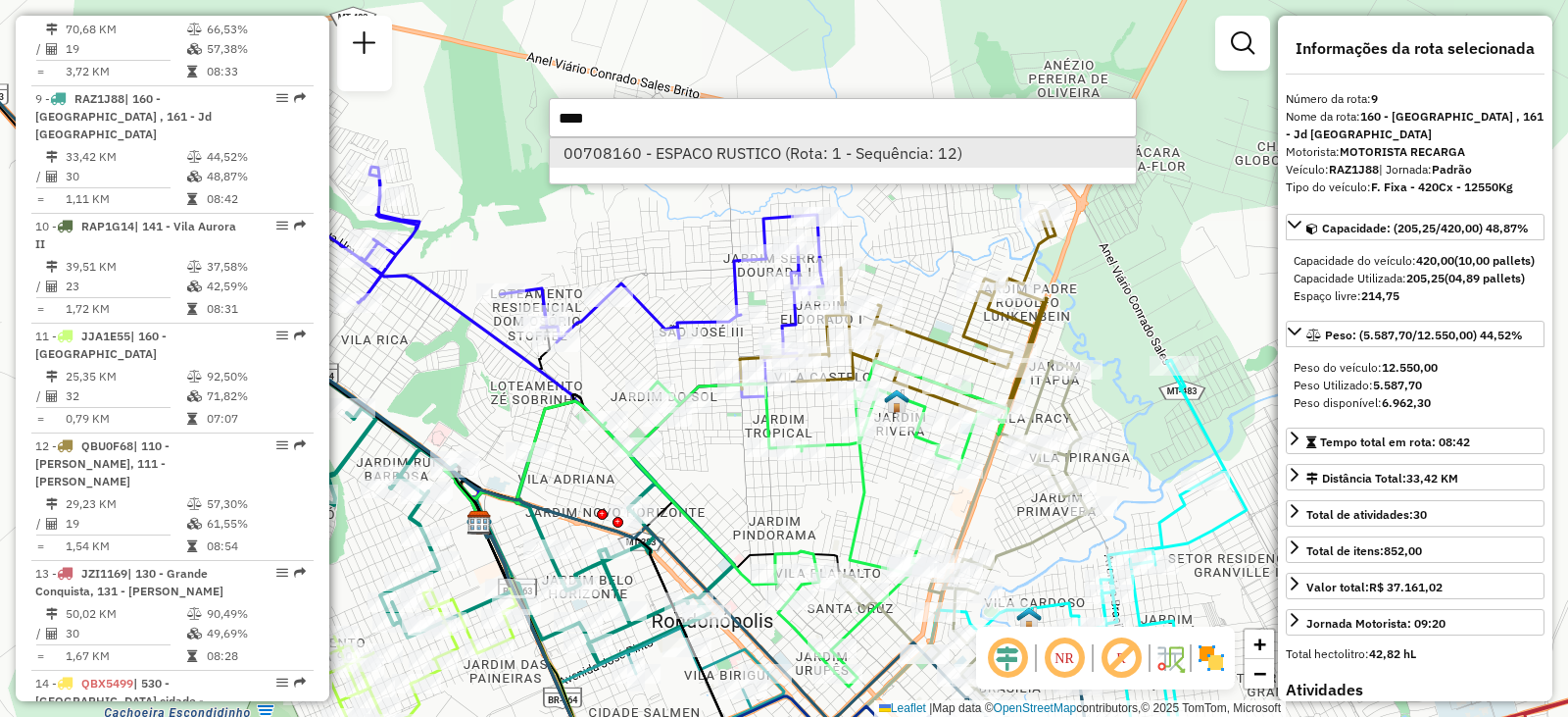
click at [751, 156] on li "00708160 - ESPACO RUSTICO (Rota: 1 - Sequência: 12)" at bounding box center [843, 152] width 586 height 29
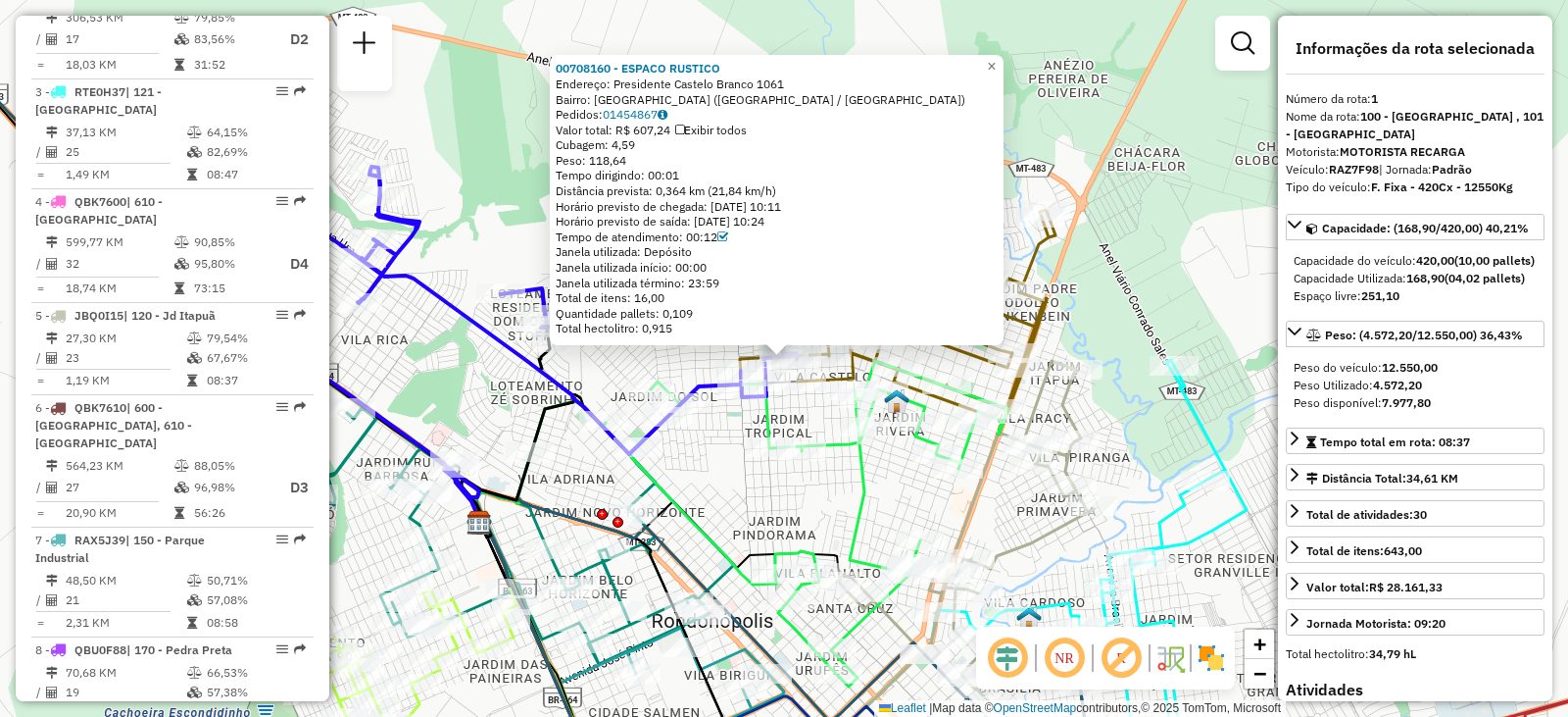
scroll to position [744, 0]
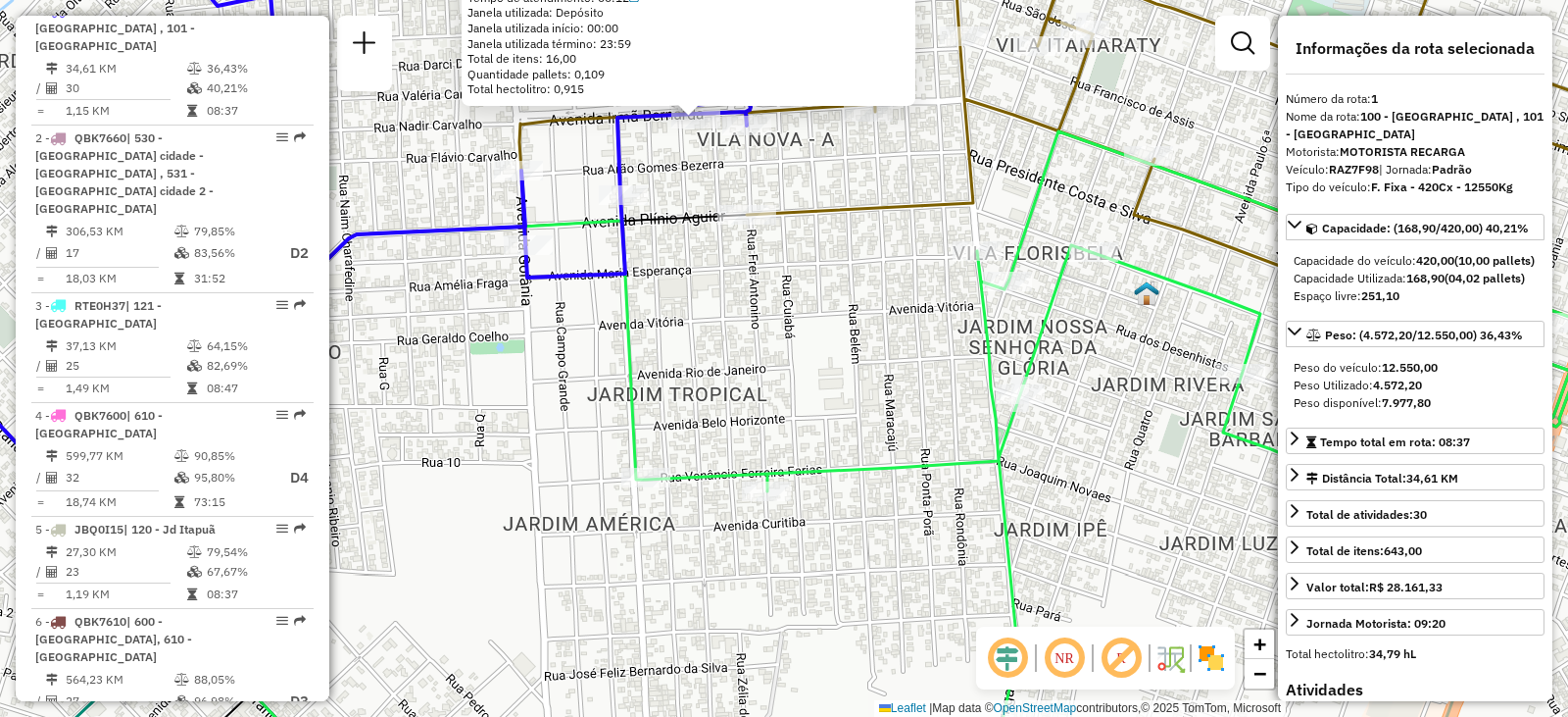
drag, startPoint x: 832, startPoint y: 269, endPoint x: 866, endPoint y: 345, distance: 83.4
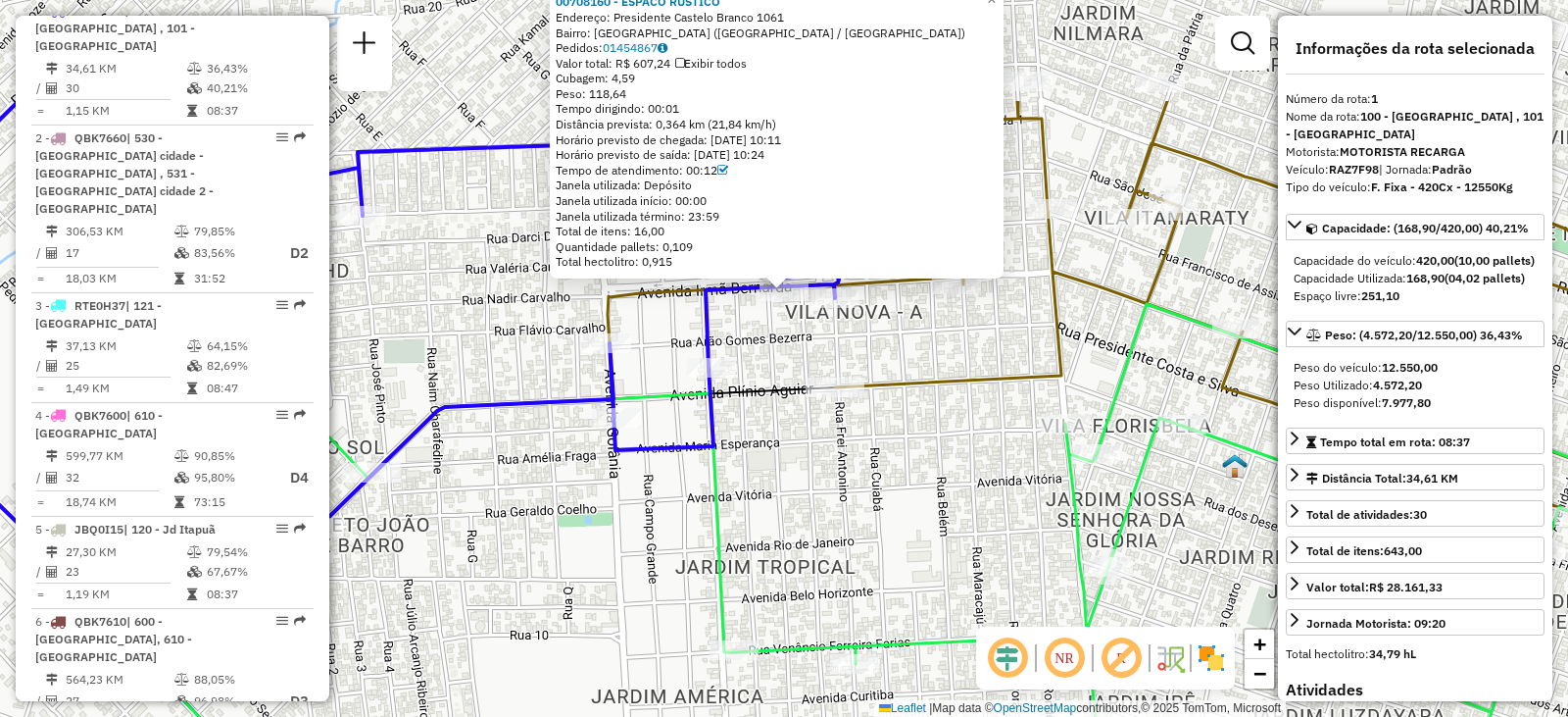
drag, startPoint x: 837, startPoint y: 266, endPoint x: 925, endPoint y: 438, distance: 193.8
click at [925, 438] on div "00708160 - ESPACO RUSTICO Endereço: [GEOGRAPHIC_DATA] 1061 Bairro: [GEOGRAPHIC_…" at bounding box center [784, 358] width 1568 height 717
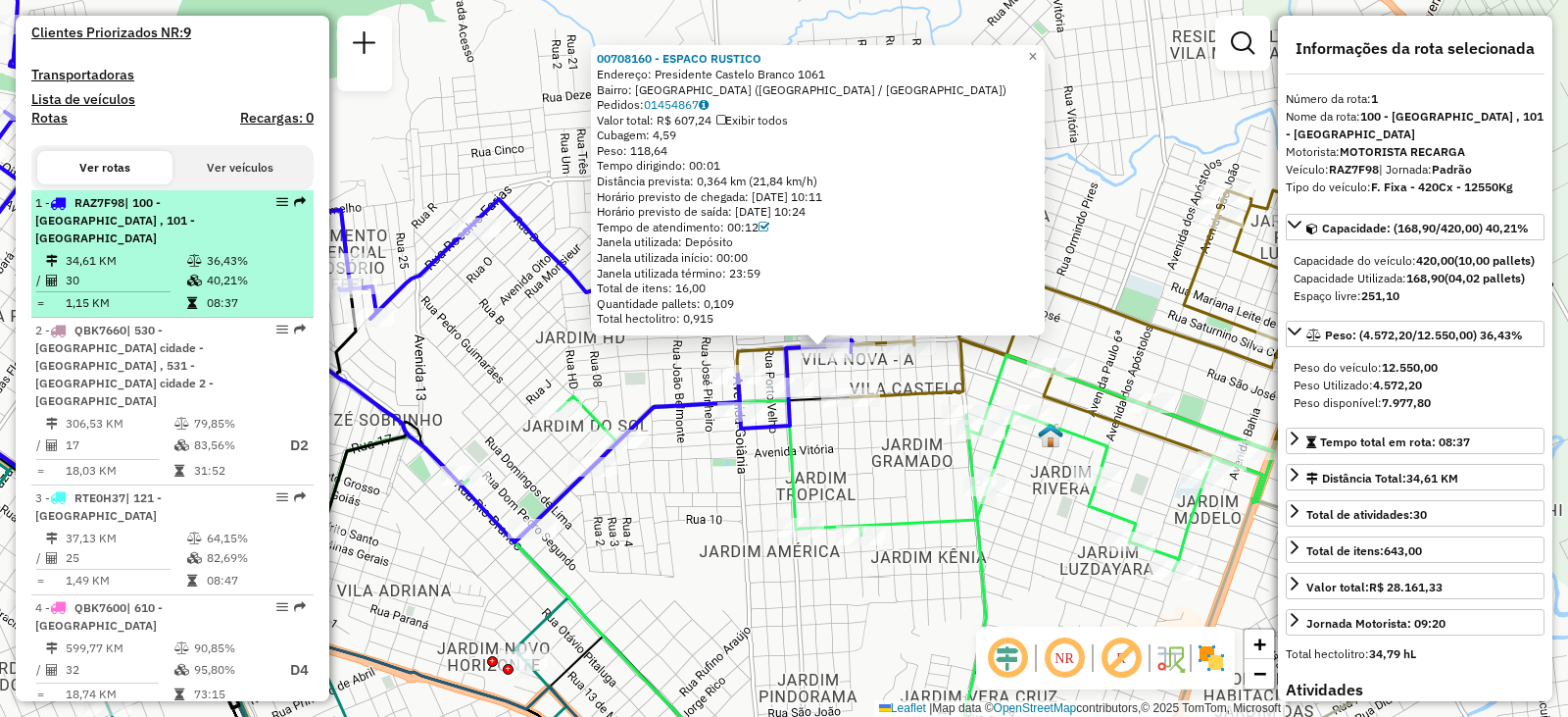
scroll to position [548, 0]
click at [120, 214] on span "RAZ7F98" at bounding box center [100, 206] width 50 height 15
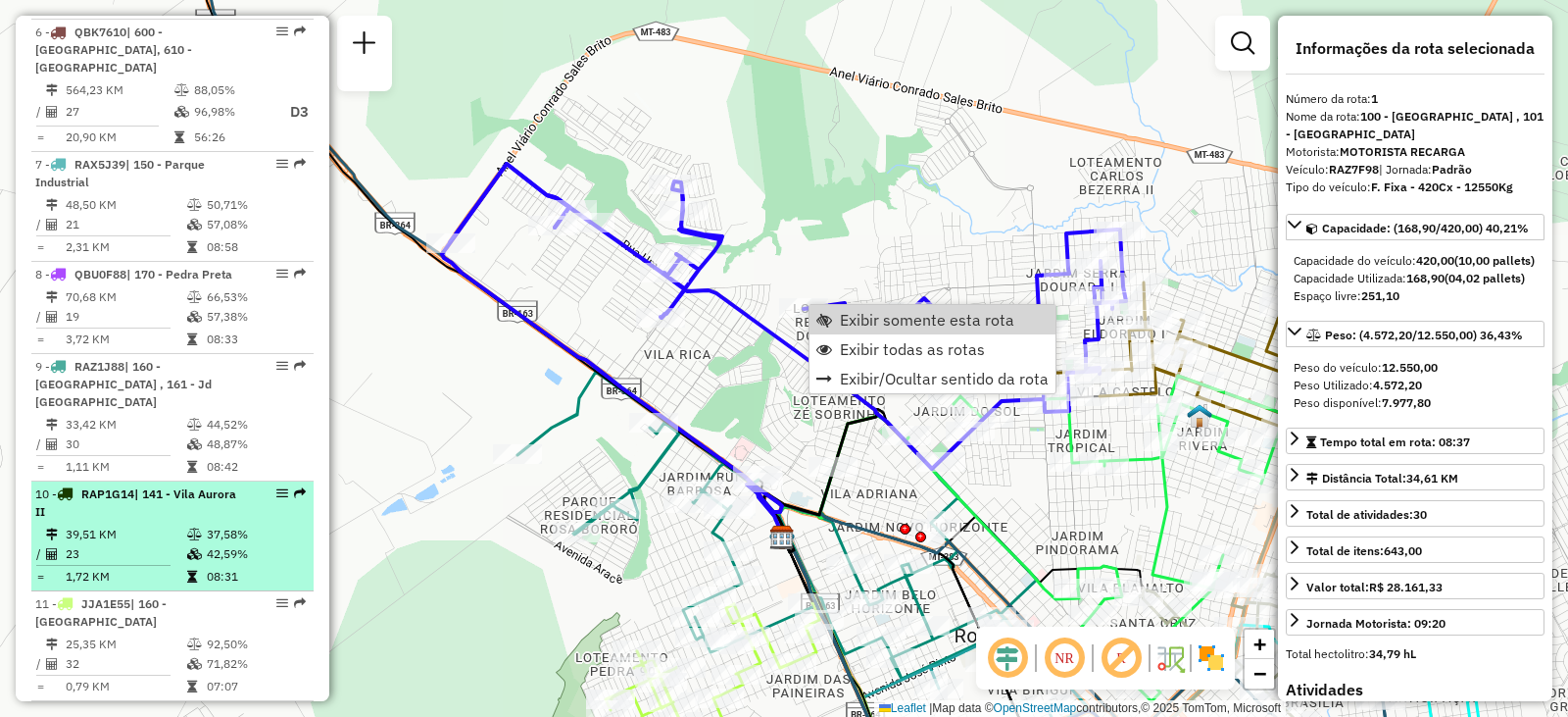
scroll to position [1332, 0]
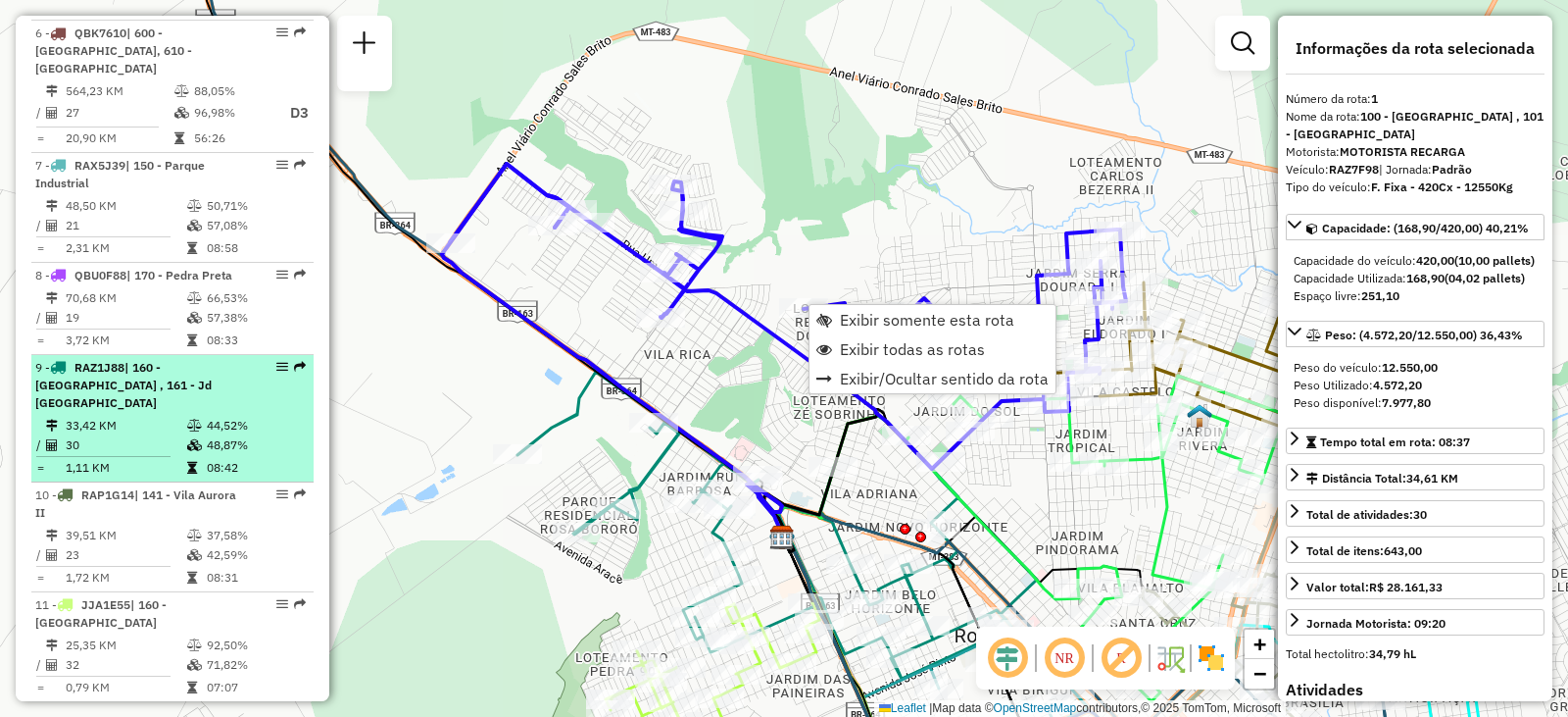
click at [153, 359] on div "9 - RAZ1J88 | 160 - Distrito Industrial , 161 - Jd [GEOGRAPHIC_DATA]" at bounding box center [139, 385] width 208 height 53
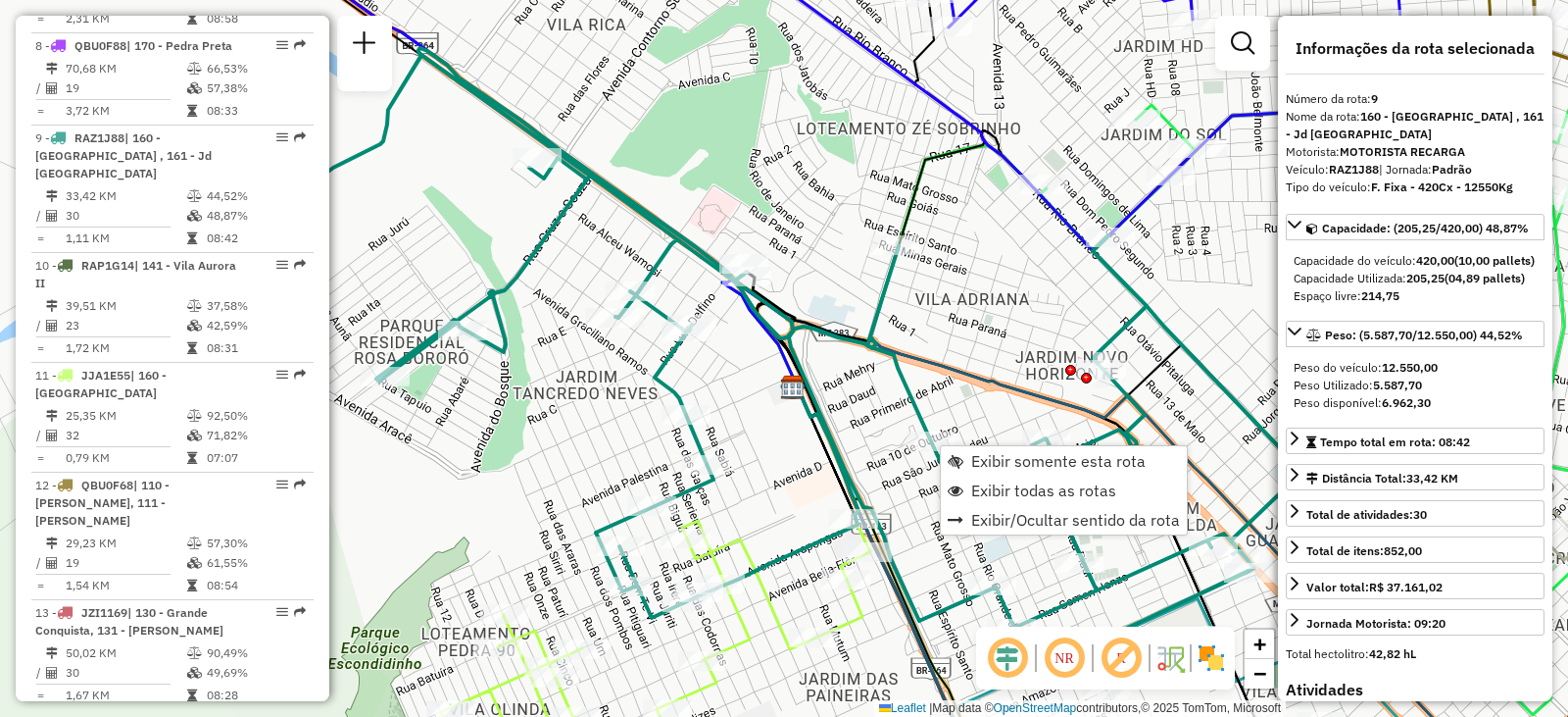
scroll to position [1601, 0]
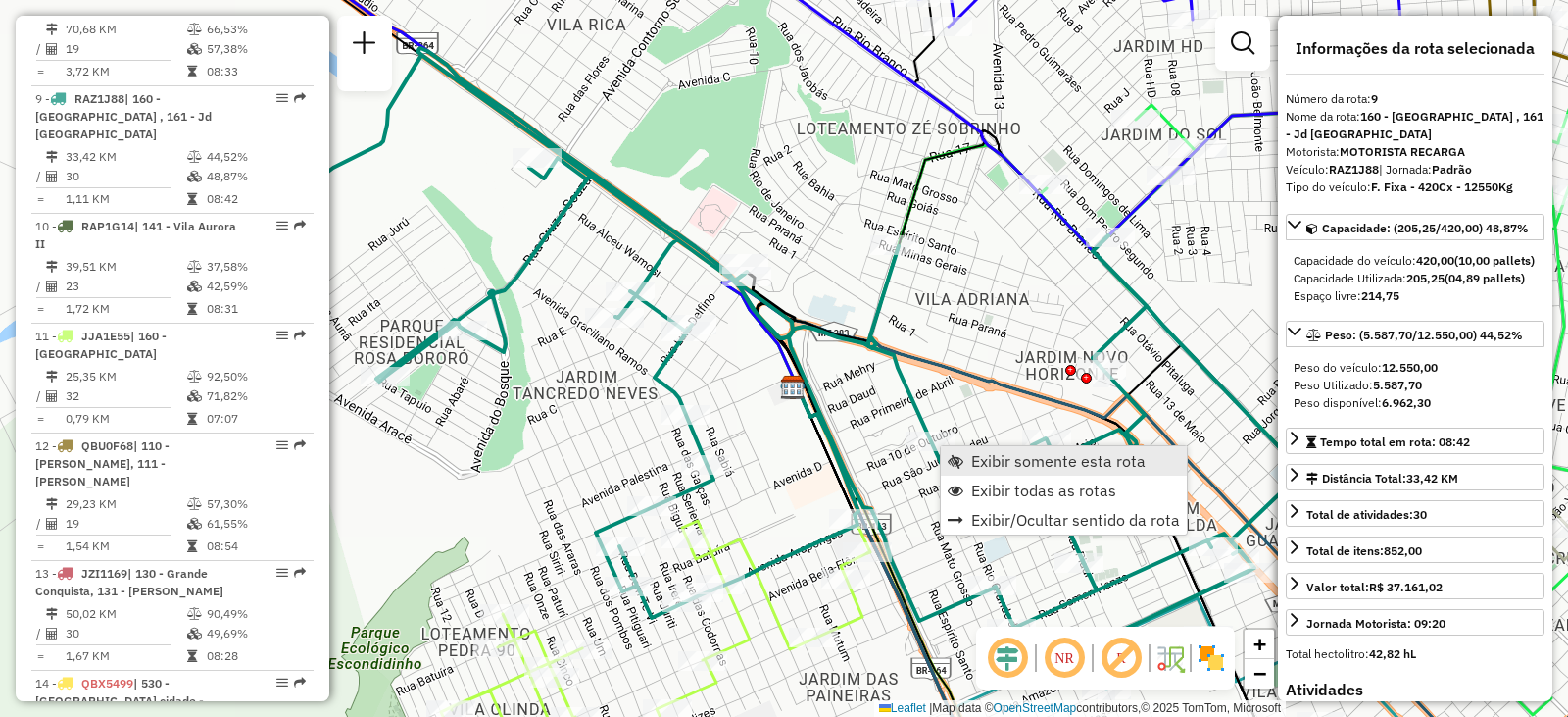
click at [1019, 467] on span "Exibir somente esta rota" at bounding box center [1058, 461] width 174 height 16
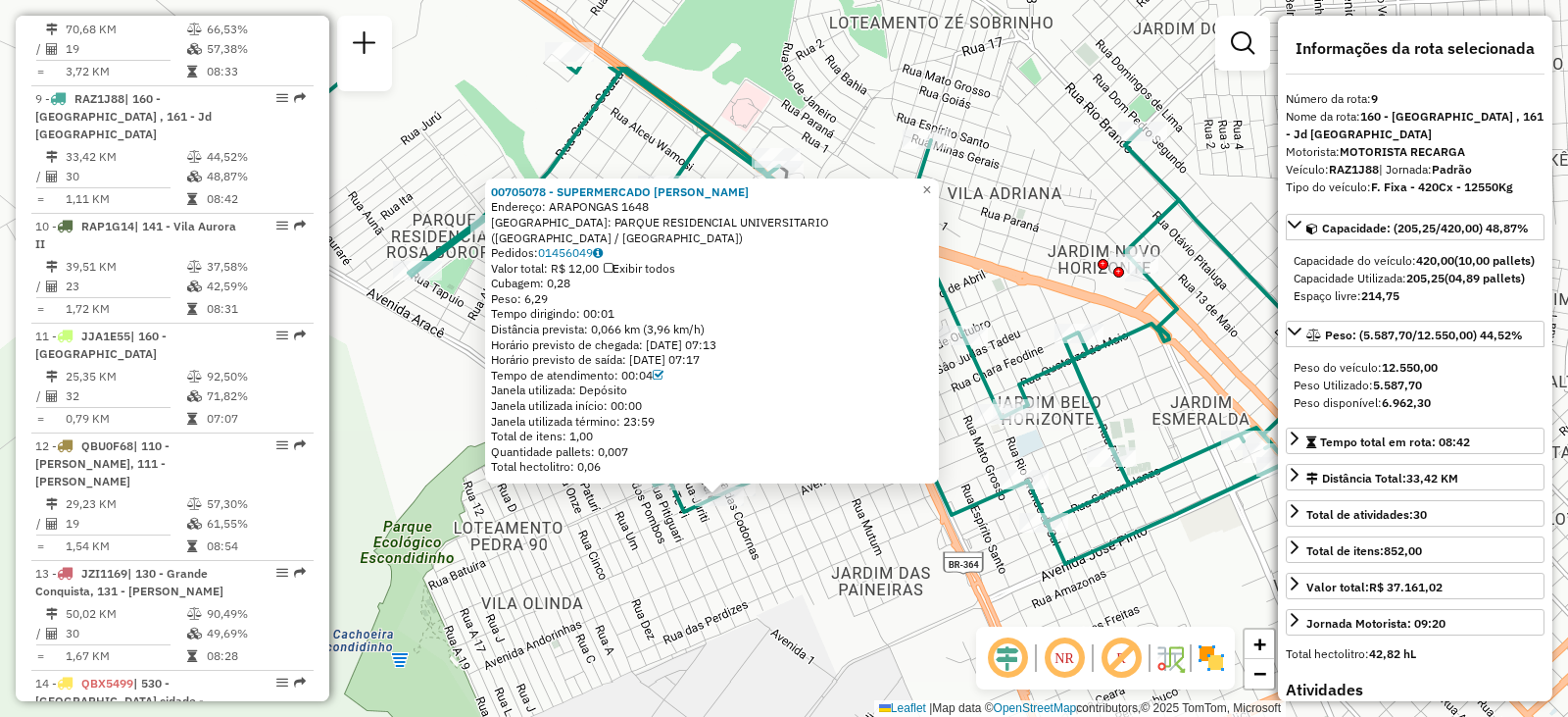
drag, startPoint x: 770, startPoint y: 489, endPoint x: 741, endPoint y: 553, distance: 69.8
click at [741, 553] on div "00705078 - SUPERMERCADO [PERSON_NAME]: ARAPONGAS 1648 Bairro: PARQUE RESIDENCIA…" at bounding box center [784, 358] width 1568 height 717
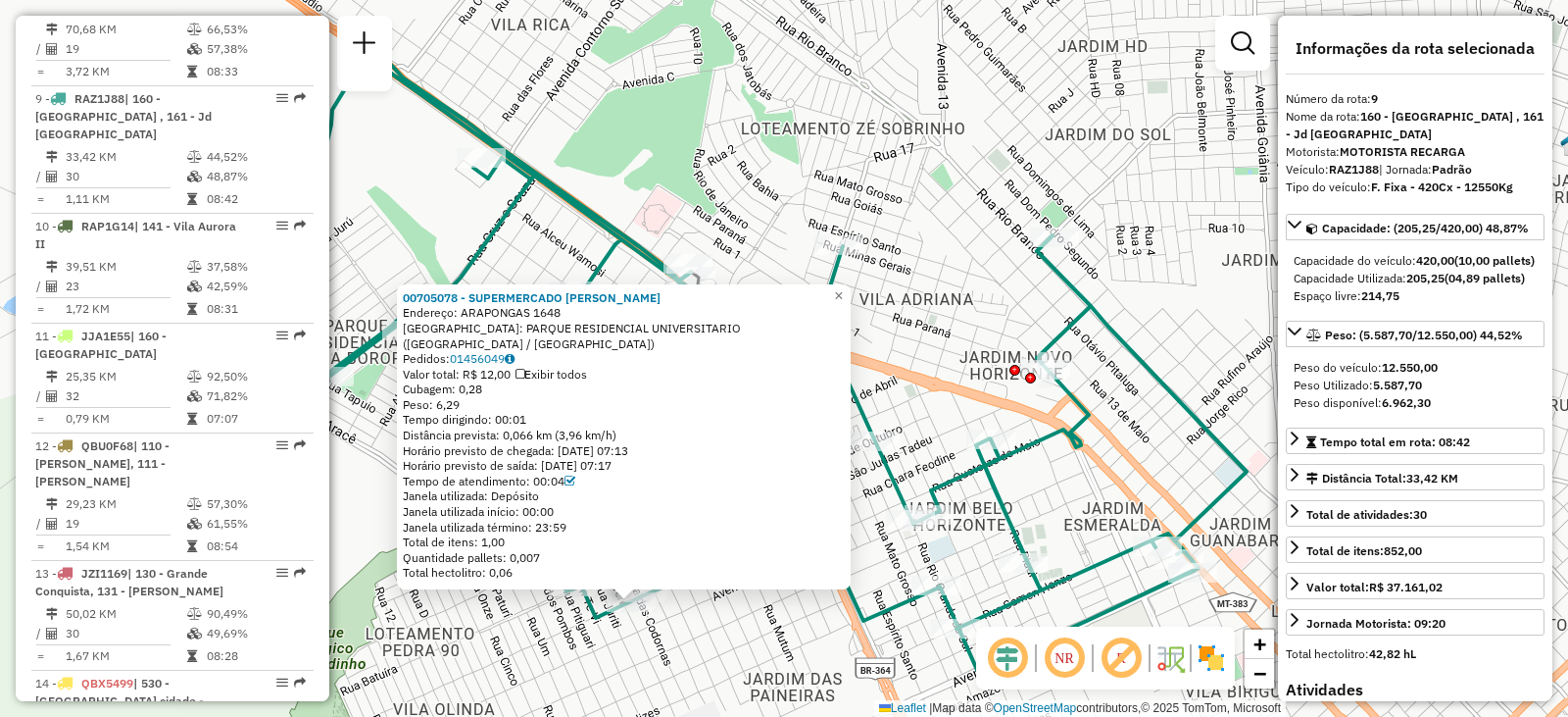
drag, startPoint x: 995, startPoint y: 226, endPoint x: 921, endPoint y: 301, distance: 104.7
click at [920, 300] on div "00705078 - SUPERMERCADO [PERSON_NAME]: ARAPONGAS 1648 Bairro: PARQUE RESIDENCIA…" at bounding box center [784, 358] width 1568 height 717
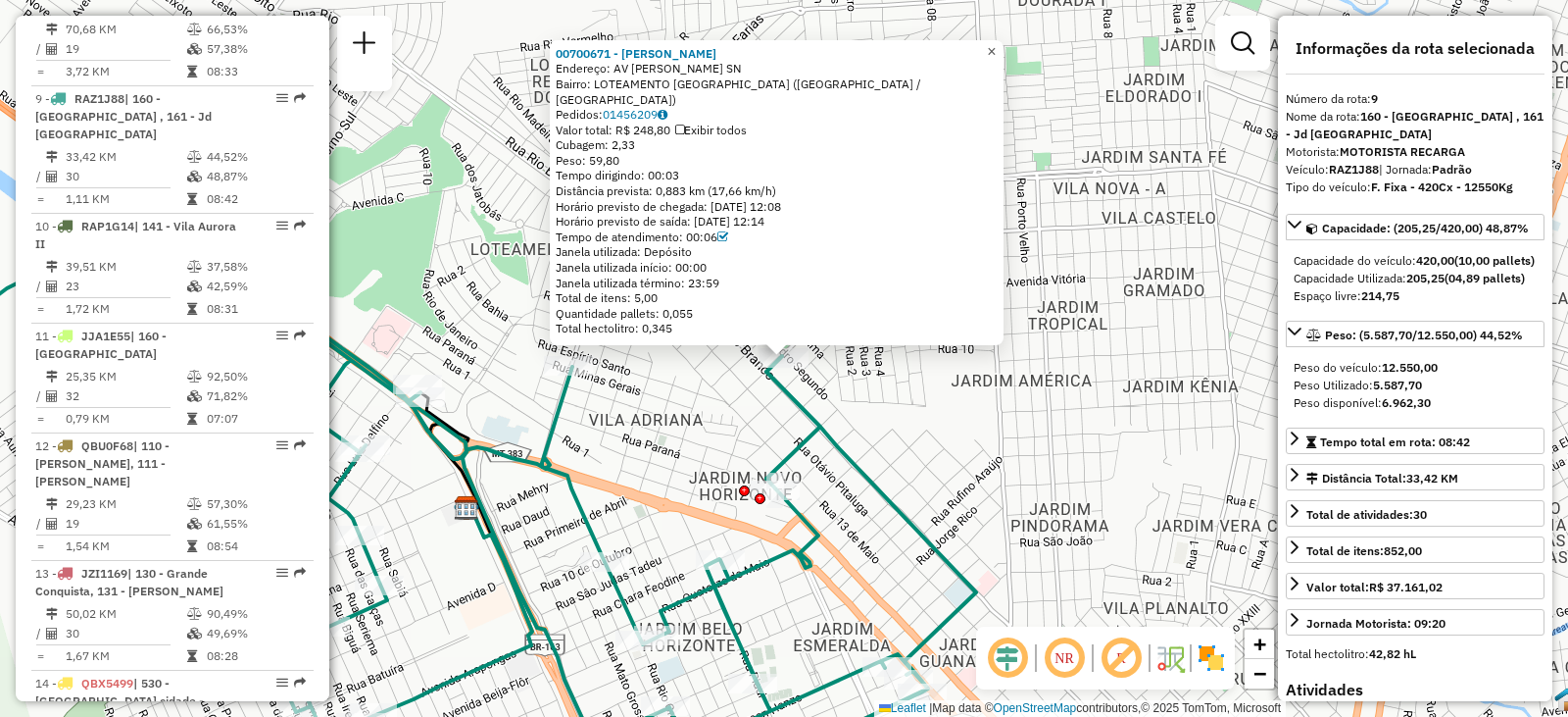
click at [996, 53] on span "×" at bounding box center [991, 51] width 9 height 17
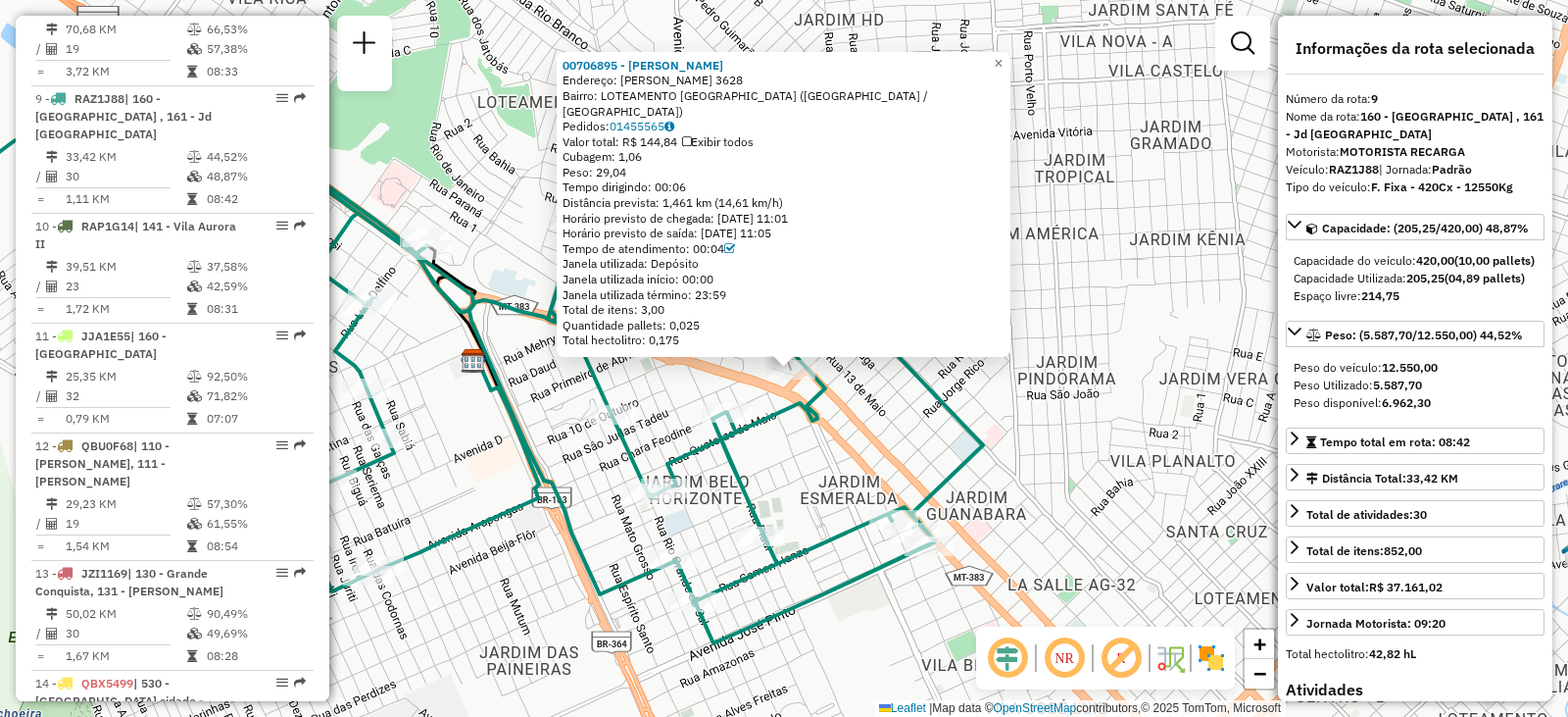
drag, startPoint x: 860, startPoint y: 420, endPoint x: 873, endPoint y: 437, distance: 22.4
click at [873, 437] on div "00706895 - [PERSON_NAME]: R ARNALDO ESTEVAO DE FIGUEIREDO 3628 Bairro: LOTEAMEN…" at bounding box center [784, 358] width 1568 height 717
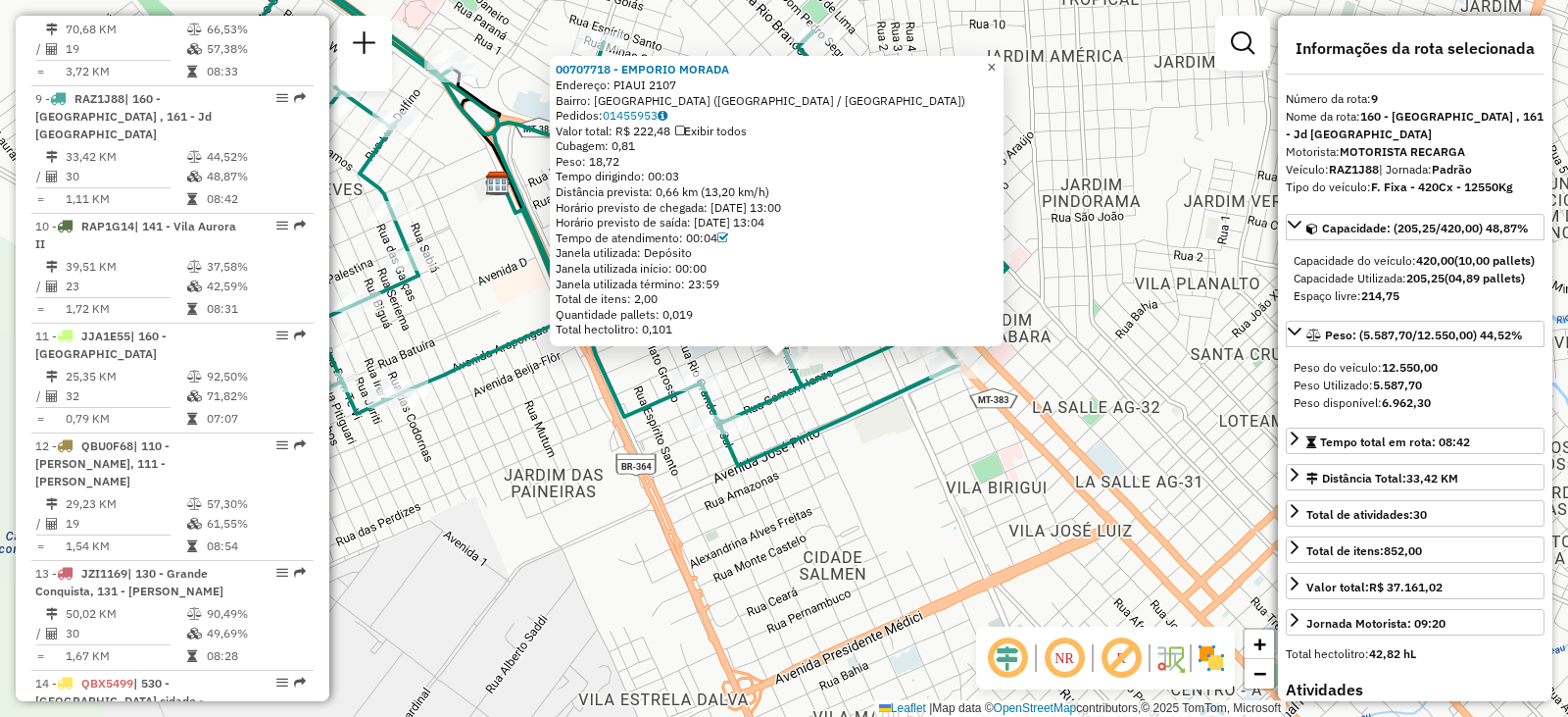
click at [996, 63] on span "×" at bounding box center [991, 67] width 9 height 17
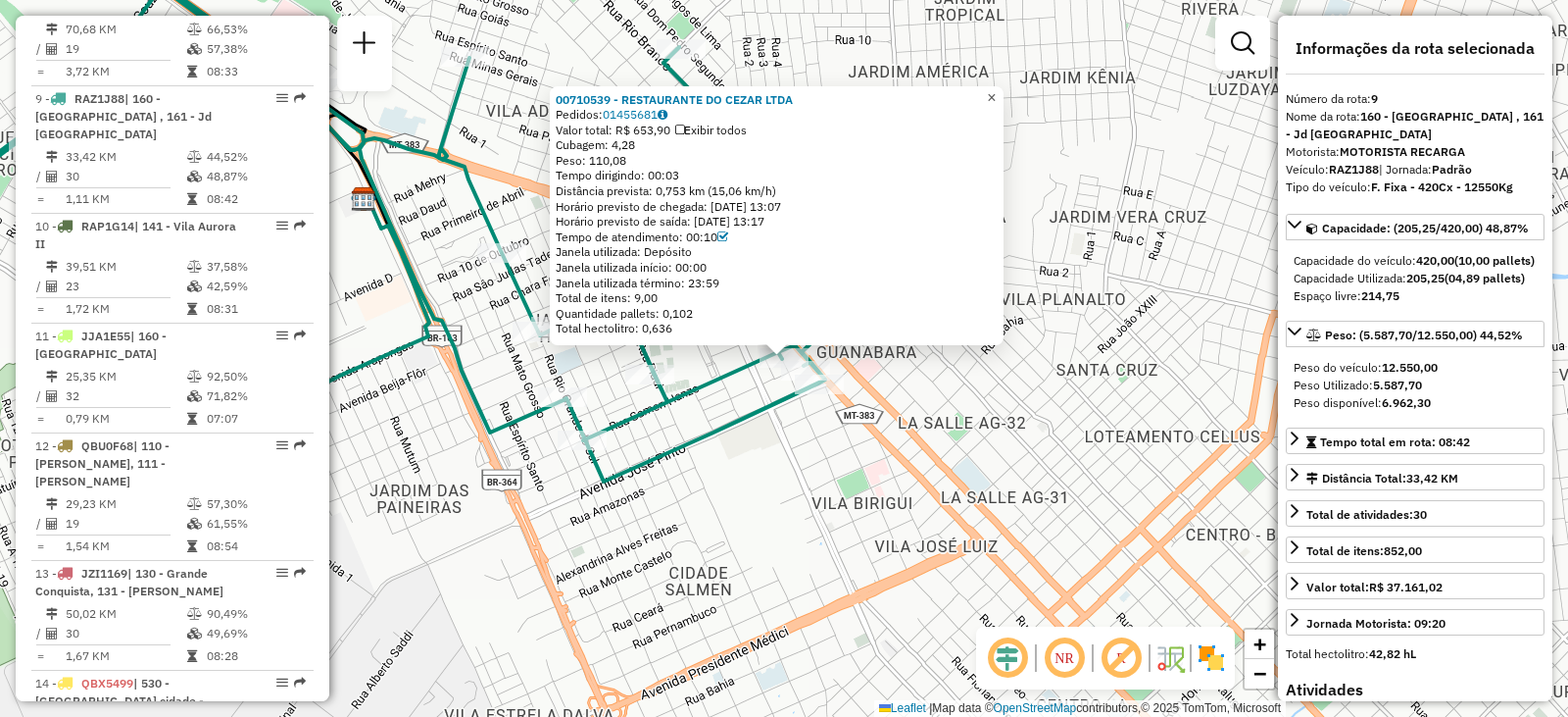
click at [996, 89] on span "×" at bounding box center [991, 97] width 9 height 17
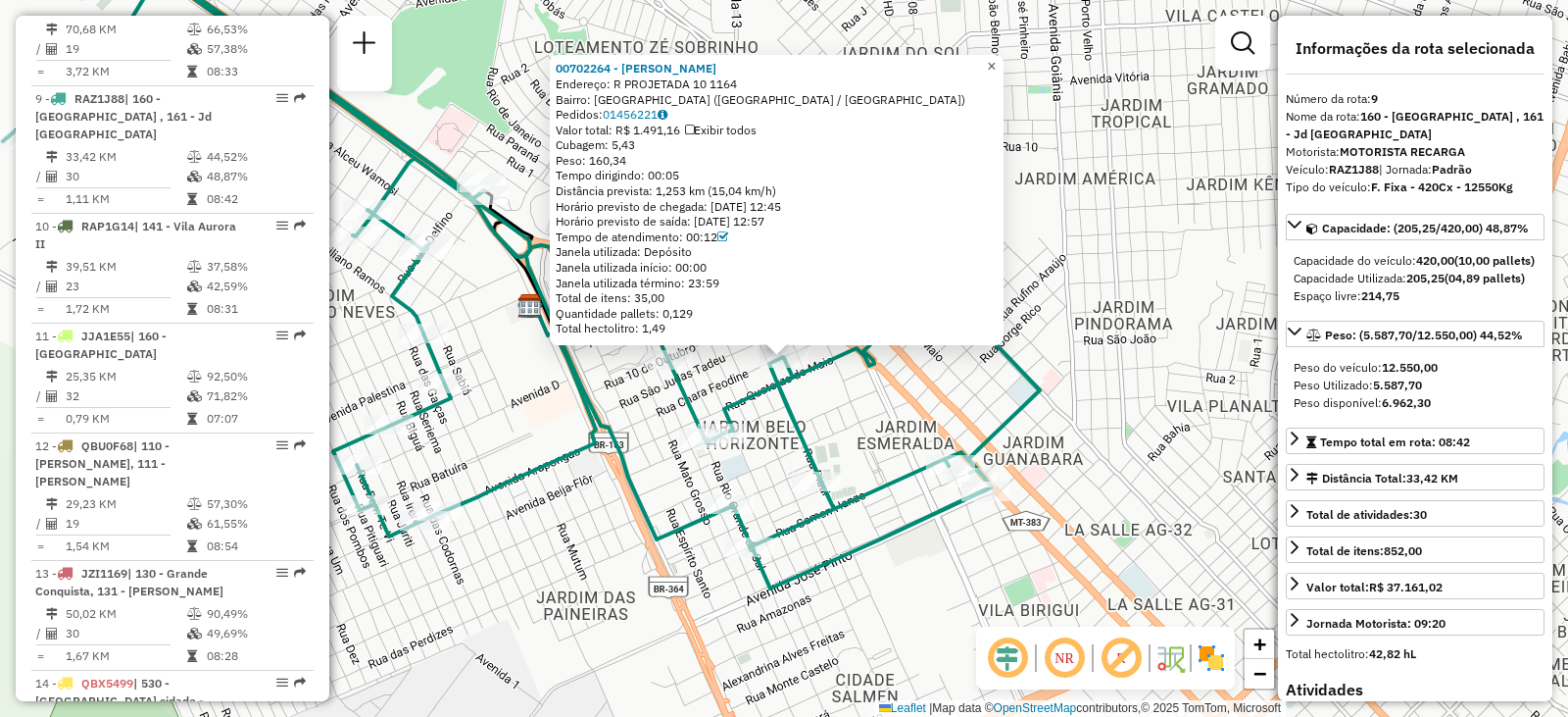
click at [996, 59] on span "×" at bounding box center [991, 66] width 9 height 17
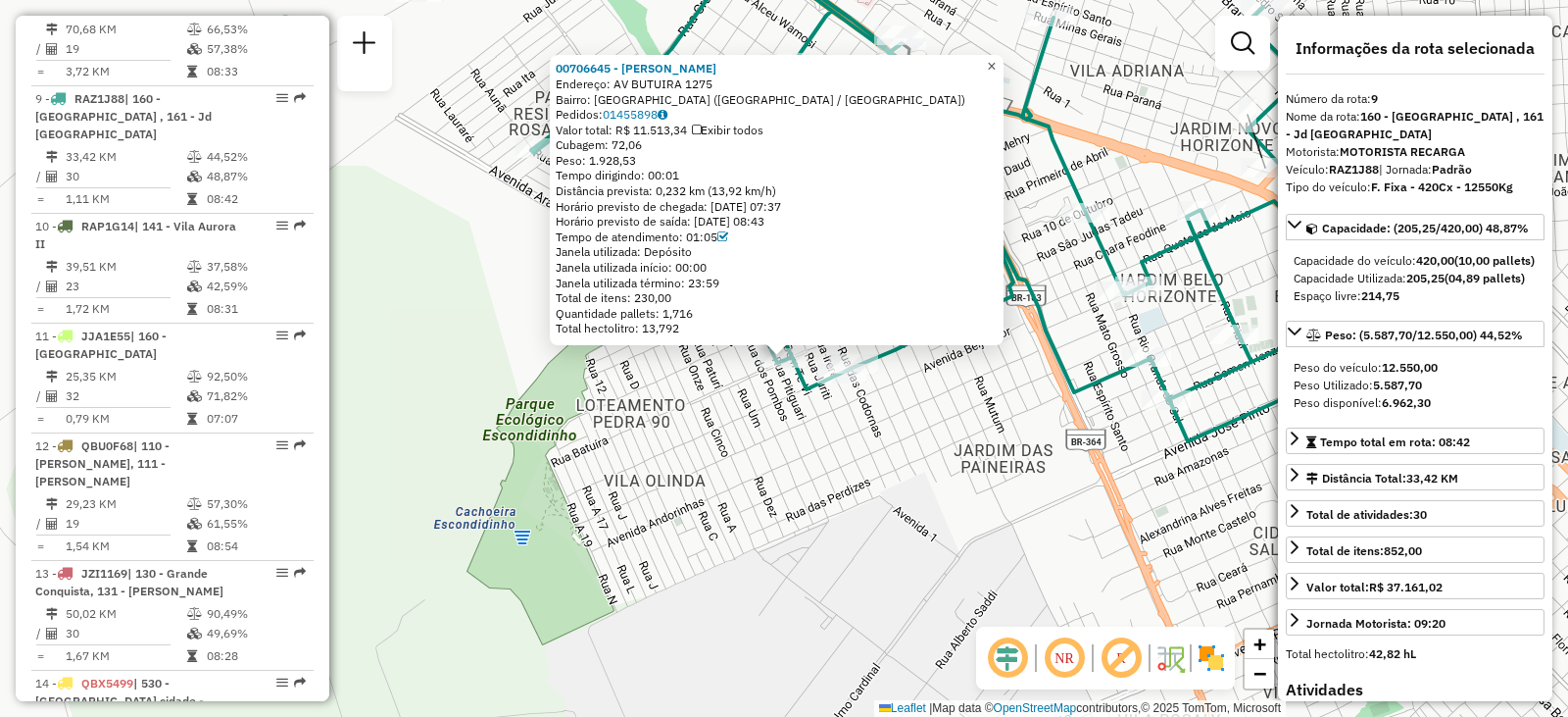
click at [996, 63] on span "×" at bounding box center [991, 66] width 9 height 17
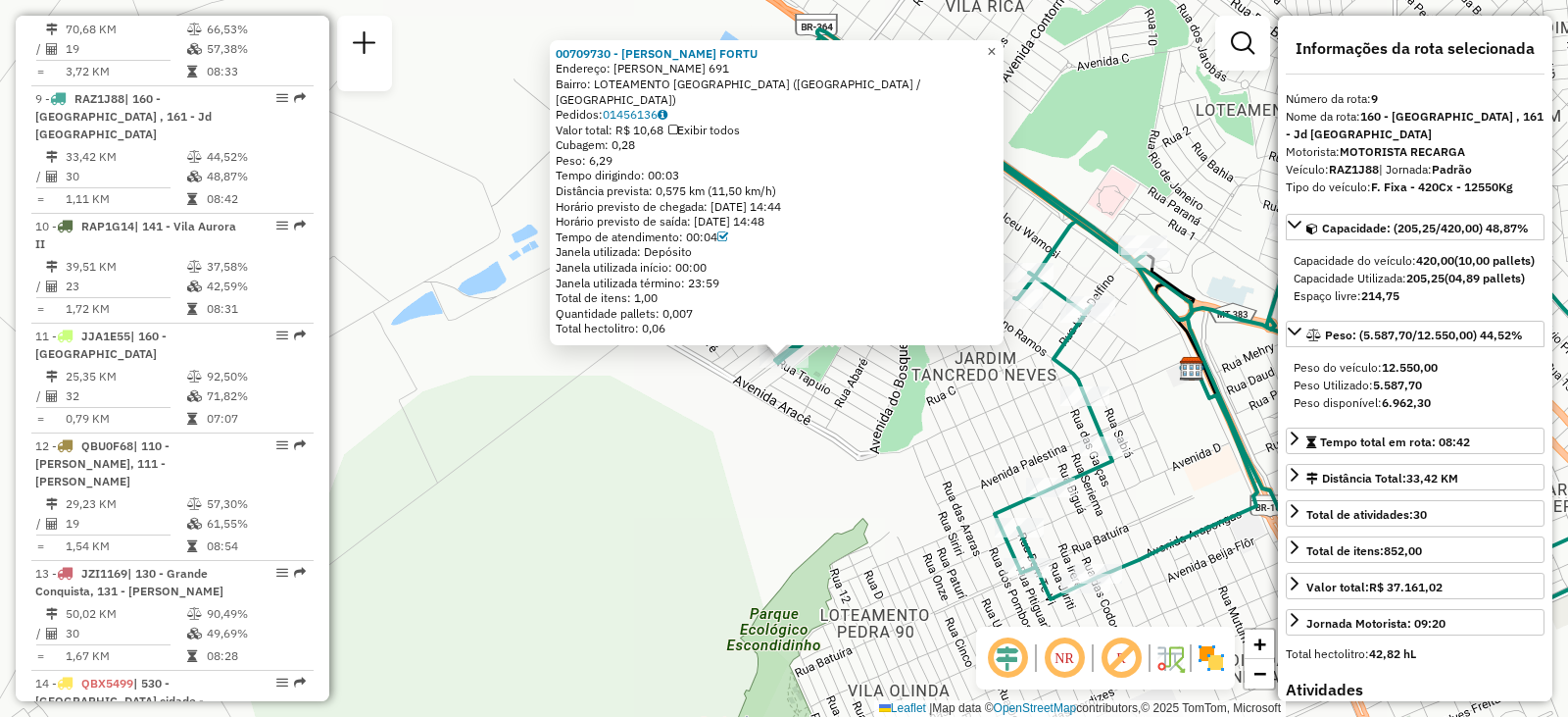
click at [996, 59] on span "×" at bounding box center [991, 51] width 9 height 17
click at [1004, 58] on link "×" at bounding box center [992, 53] width 24 height 24
